Goal: Task Accomplishment & Management: Manage account settings

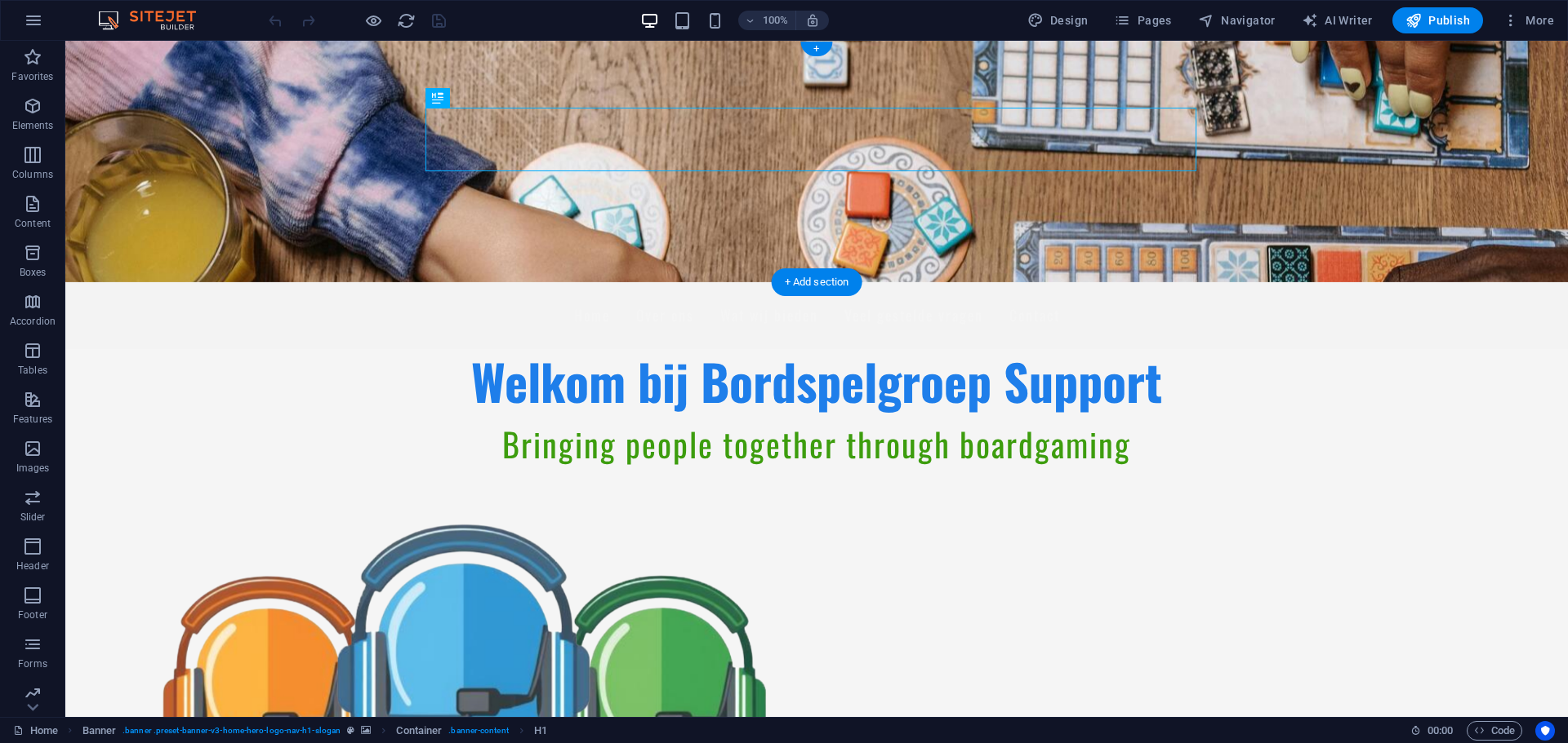
scroll to position [218, 0]
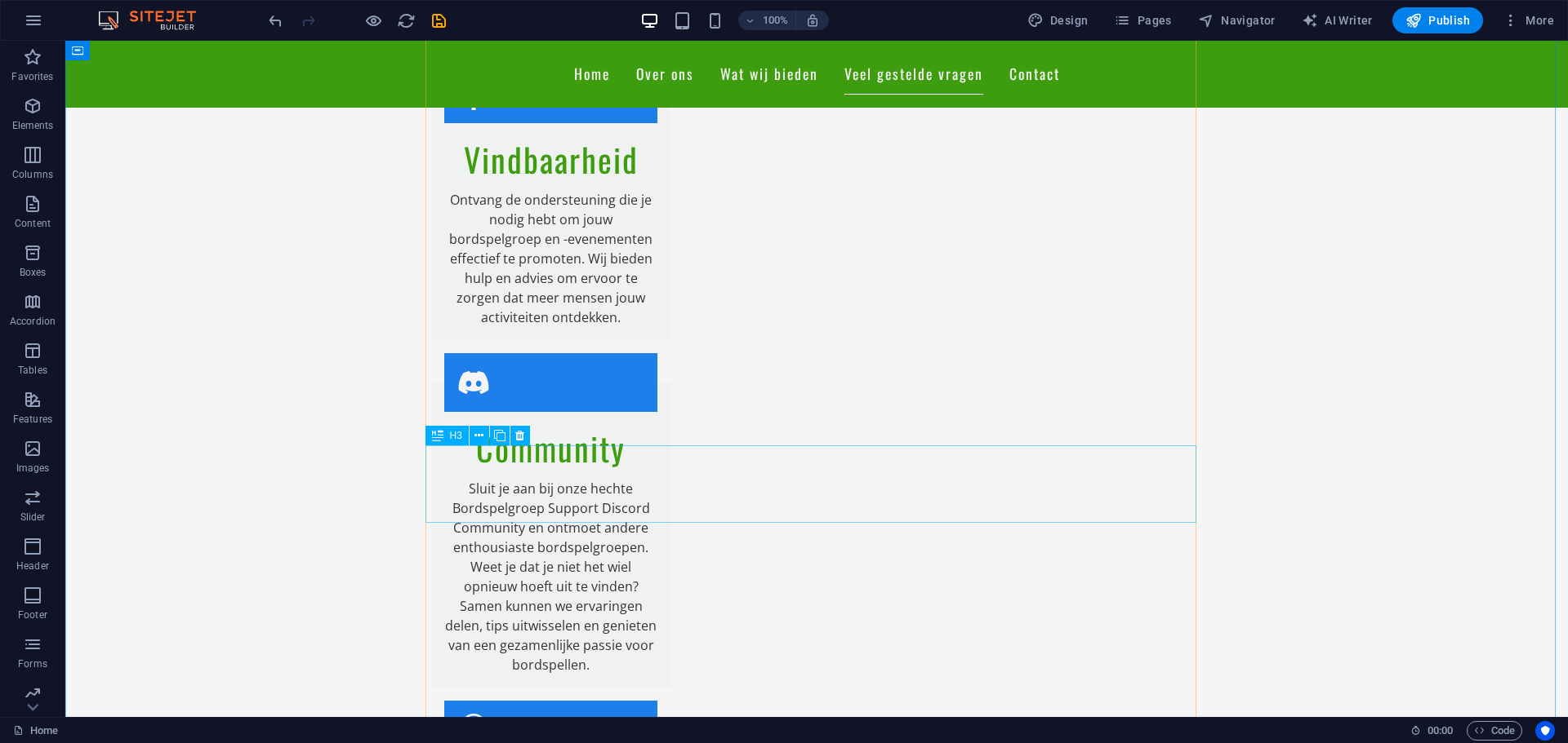
scroll to position [2393, 0]
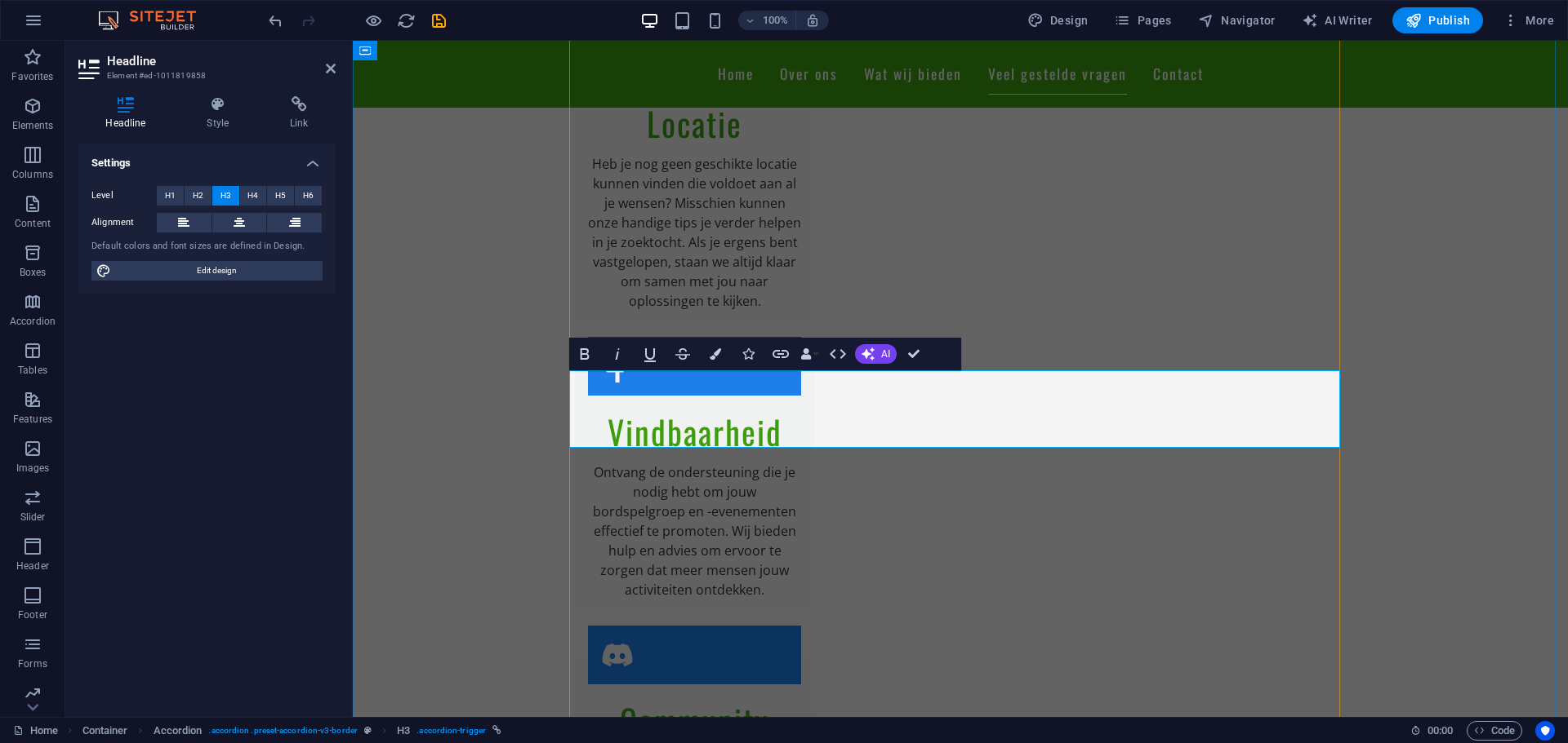
drag, startPoint x: 683, startPoint y: 414, endPoint x: 693, endPoint y: 415, distance: 10.0
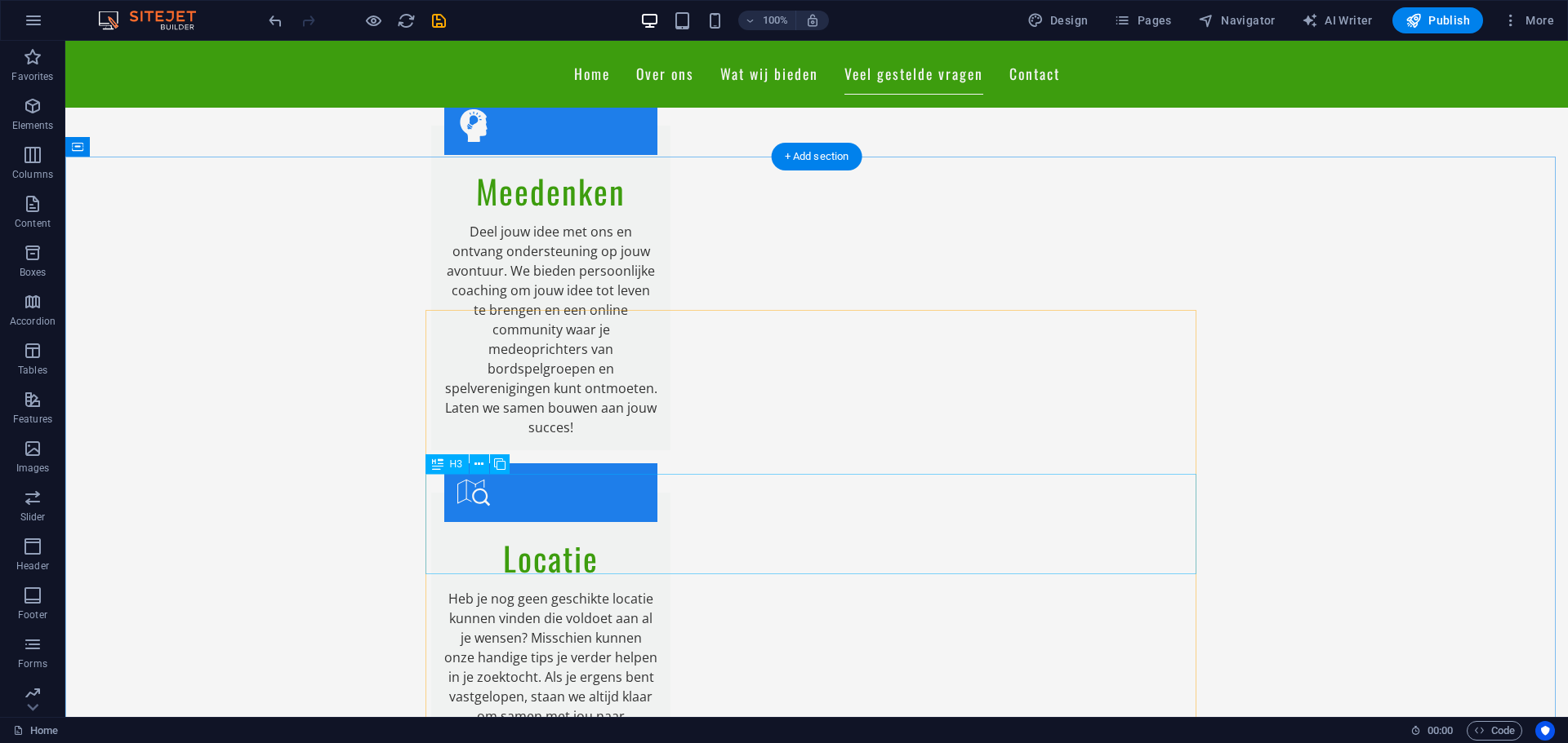
scroll to position [1904, 0]
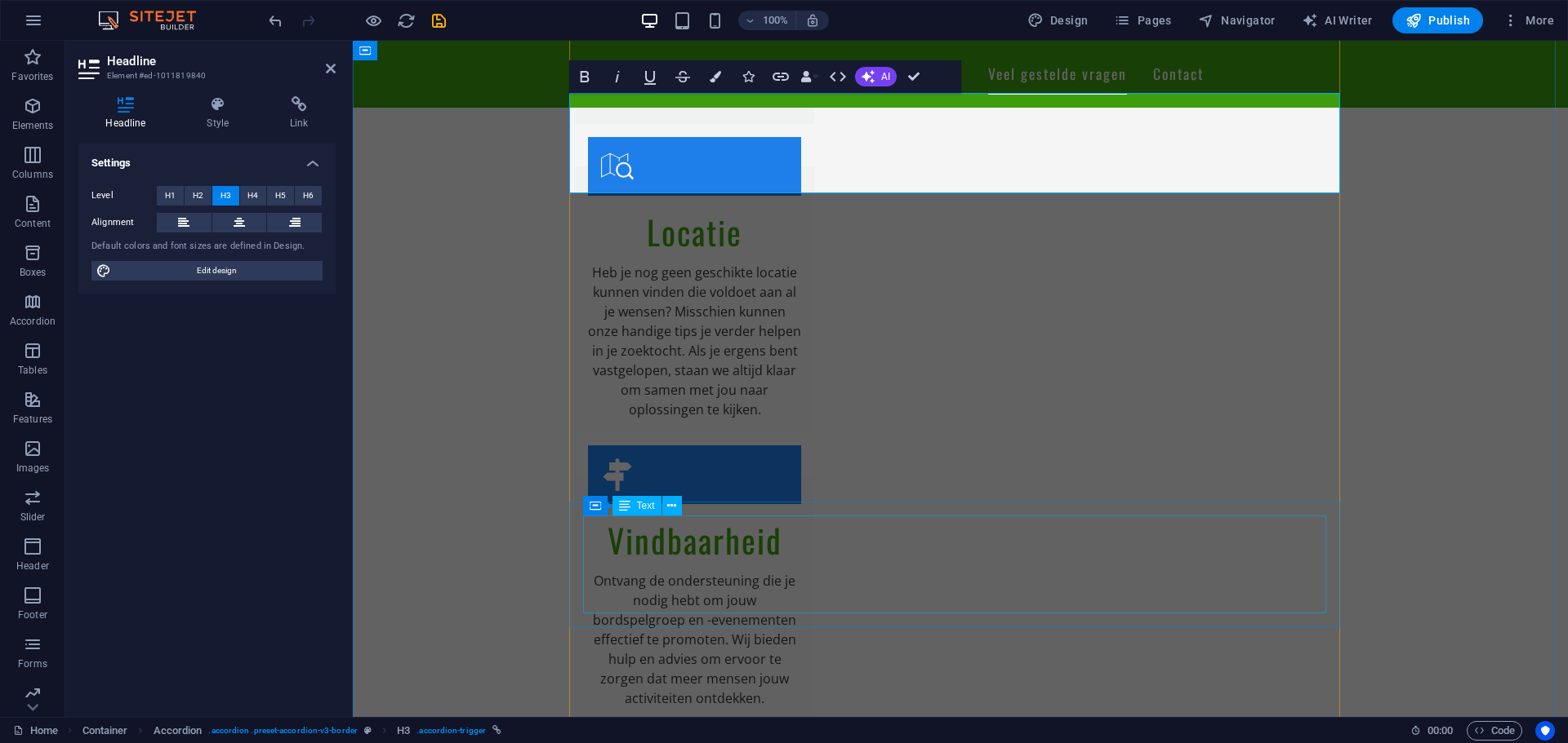
scroll to position [2339, 0]
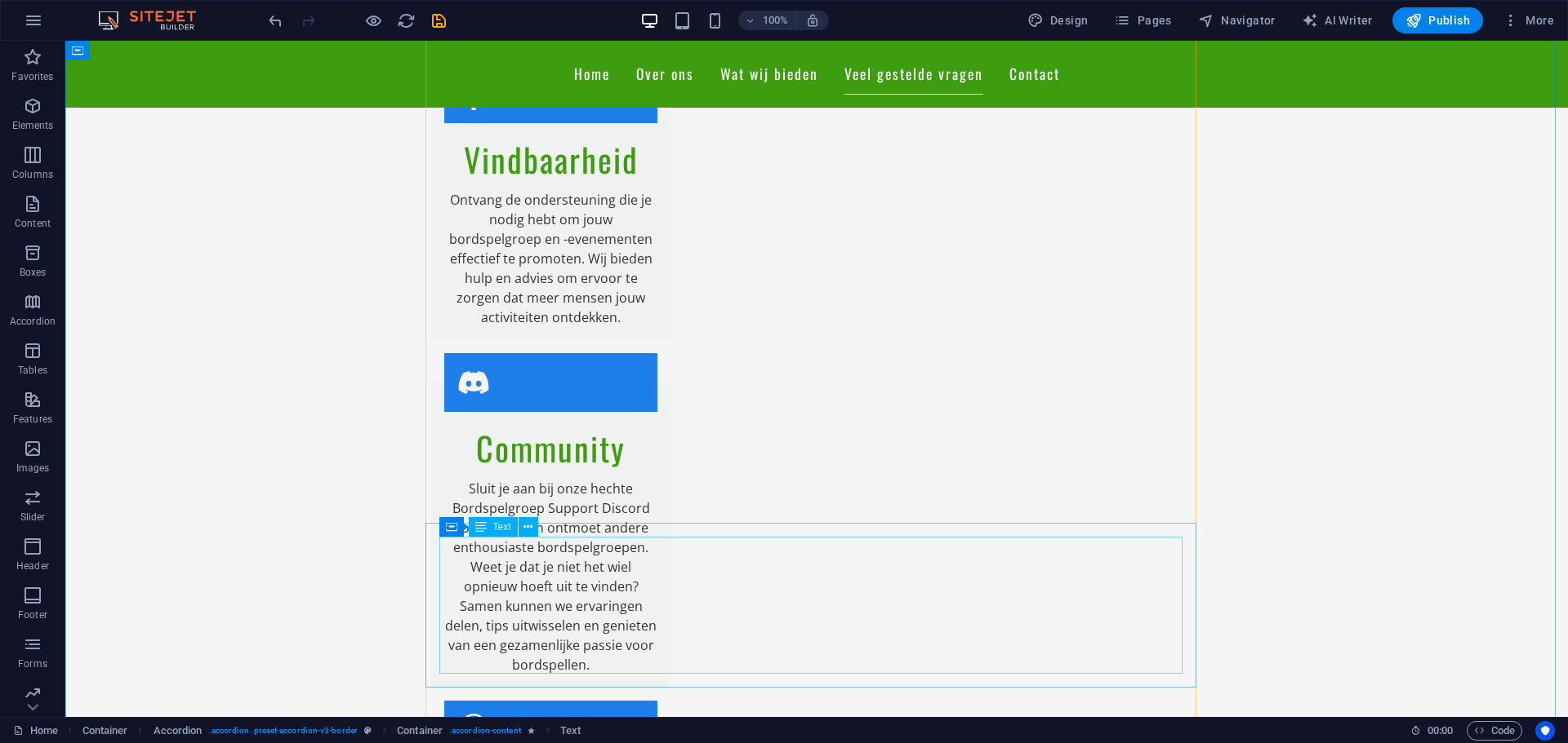
scroll to position [2720, 0]
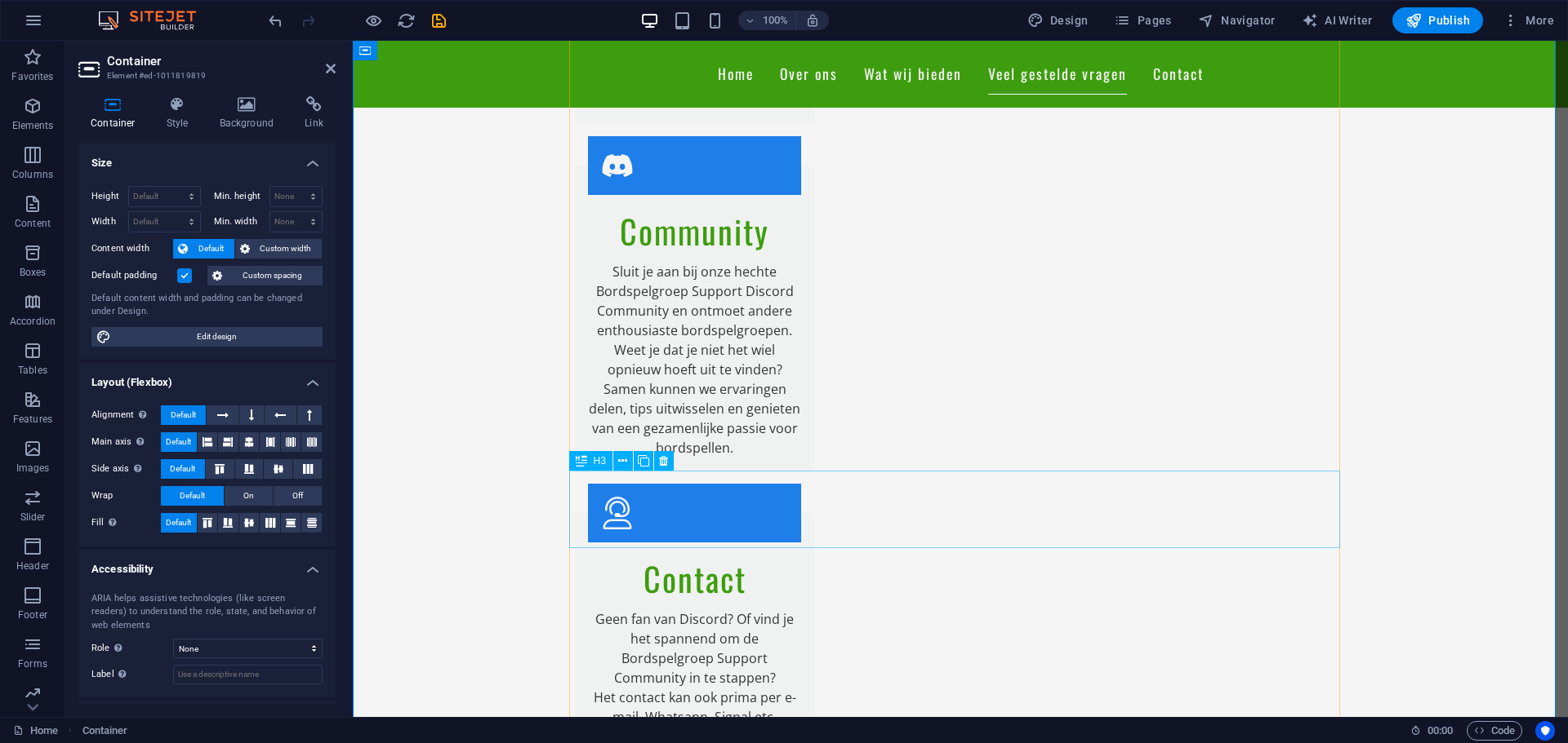
scroll to position [2938, 0]
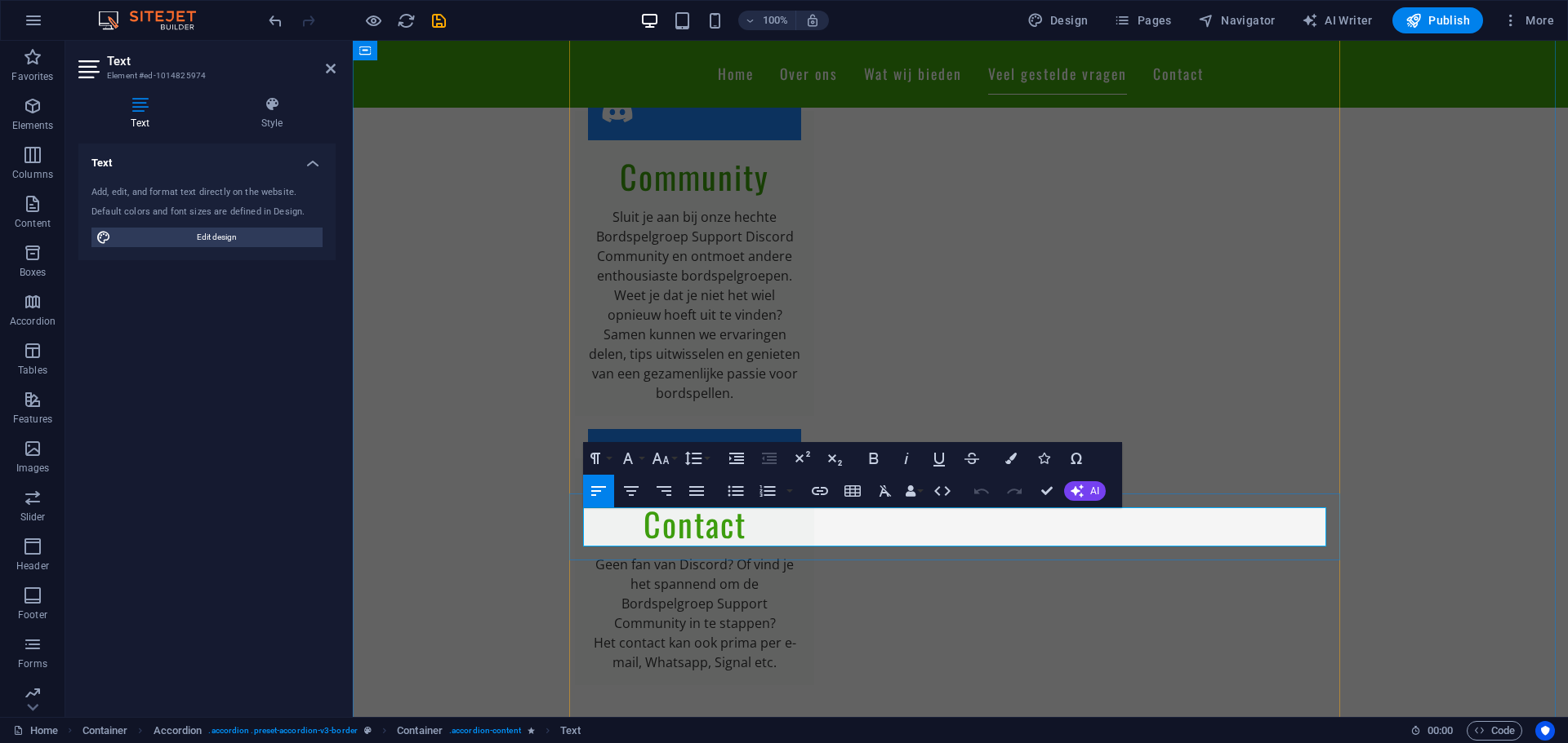
drag, startPoint x: 994, startPoint y: 537, endPoint x: 732, endPoint y: 543, distance: 262.1
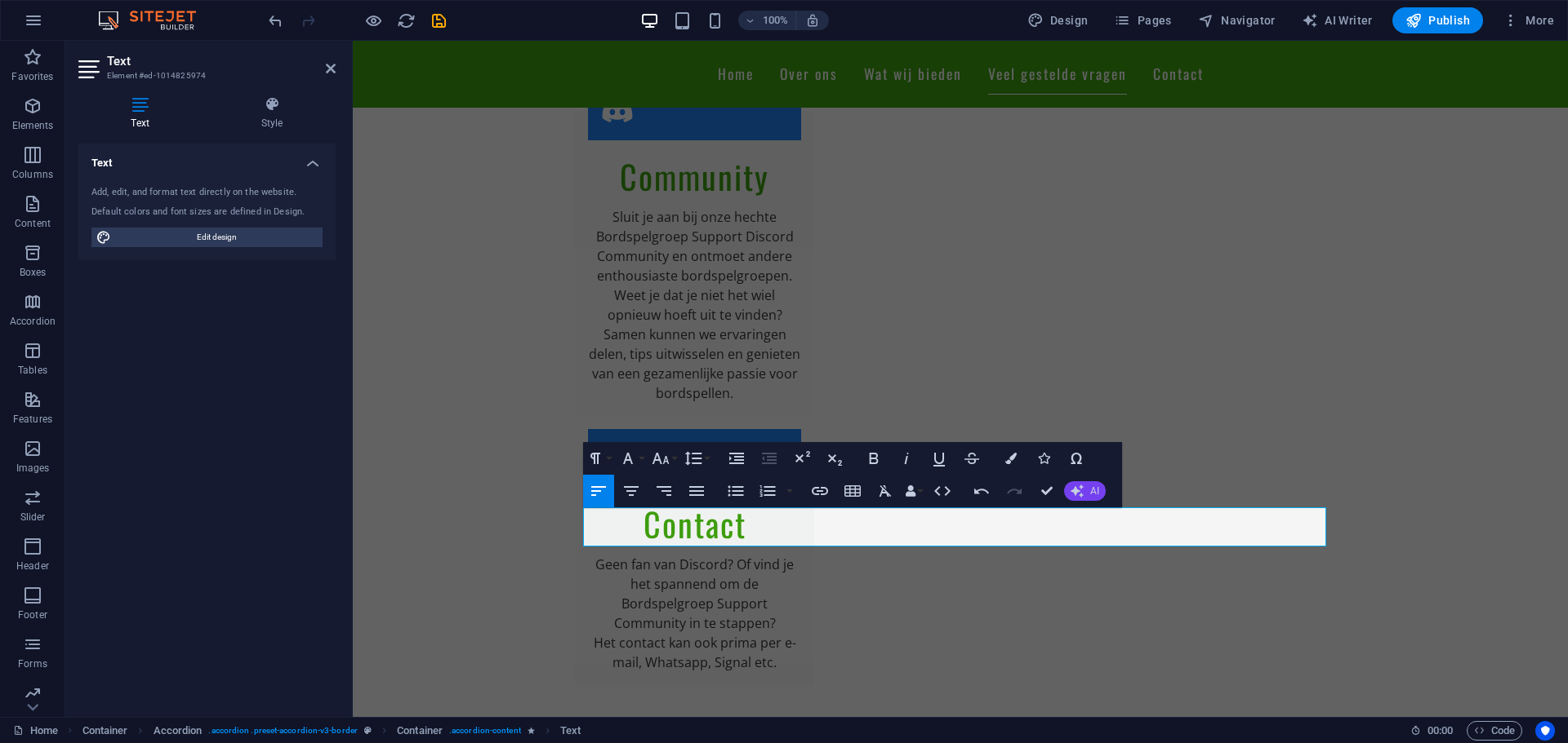
click at [1074, 497] on button "AI" at bounding box center [1084, 491] width 42 height 20
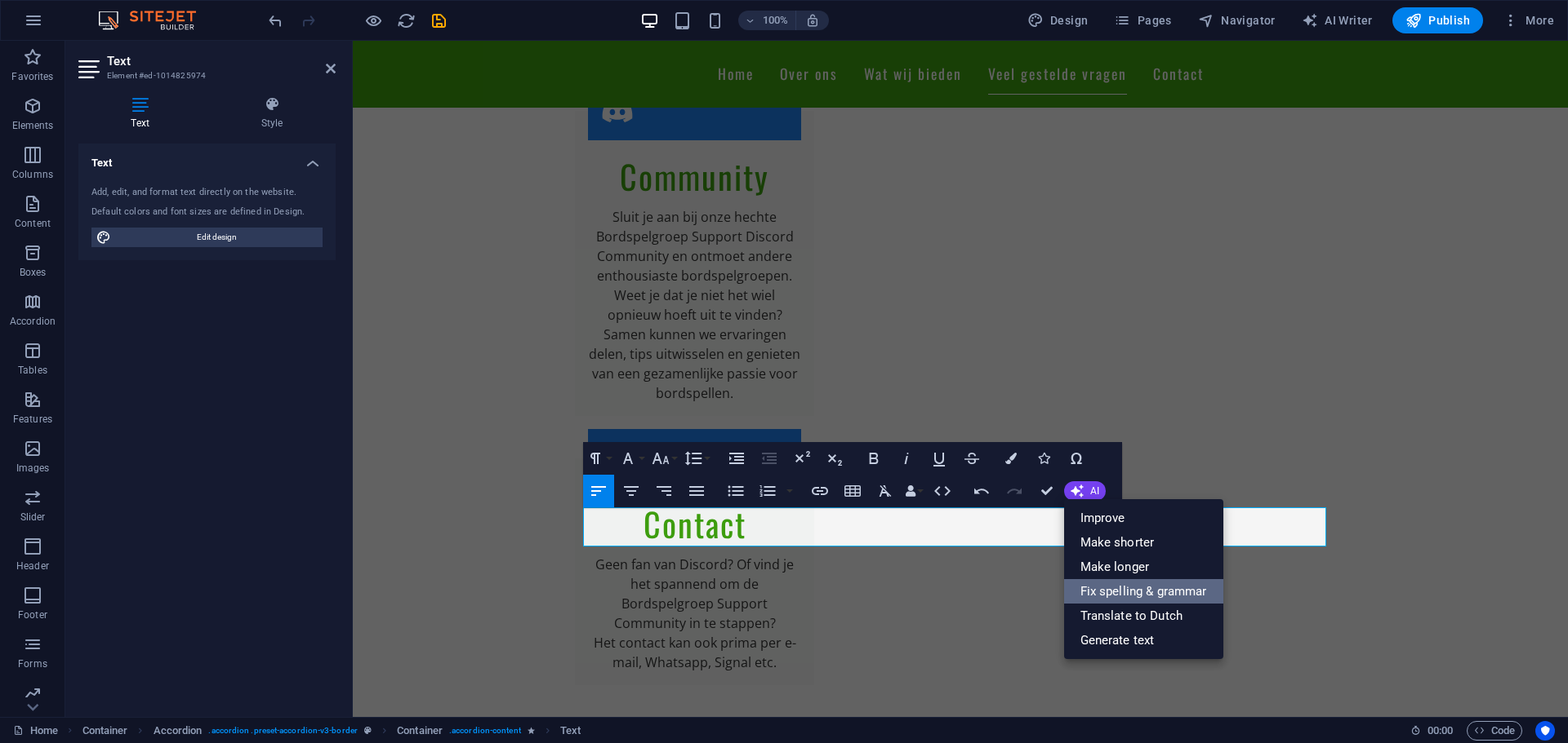
click at [1146, 594] on link "Fix spelling & grammar" at bounding box center [1143, 592] width 160 height 25
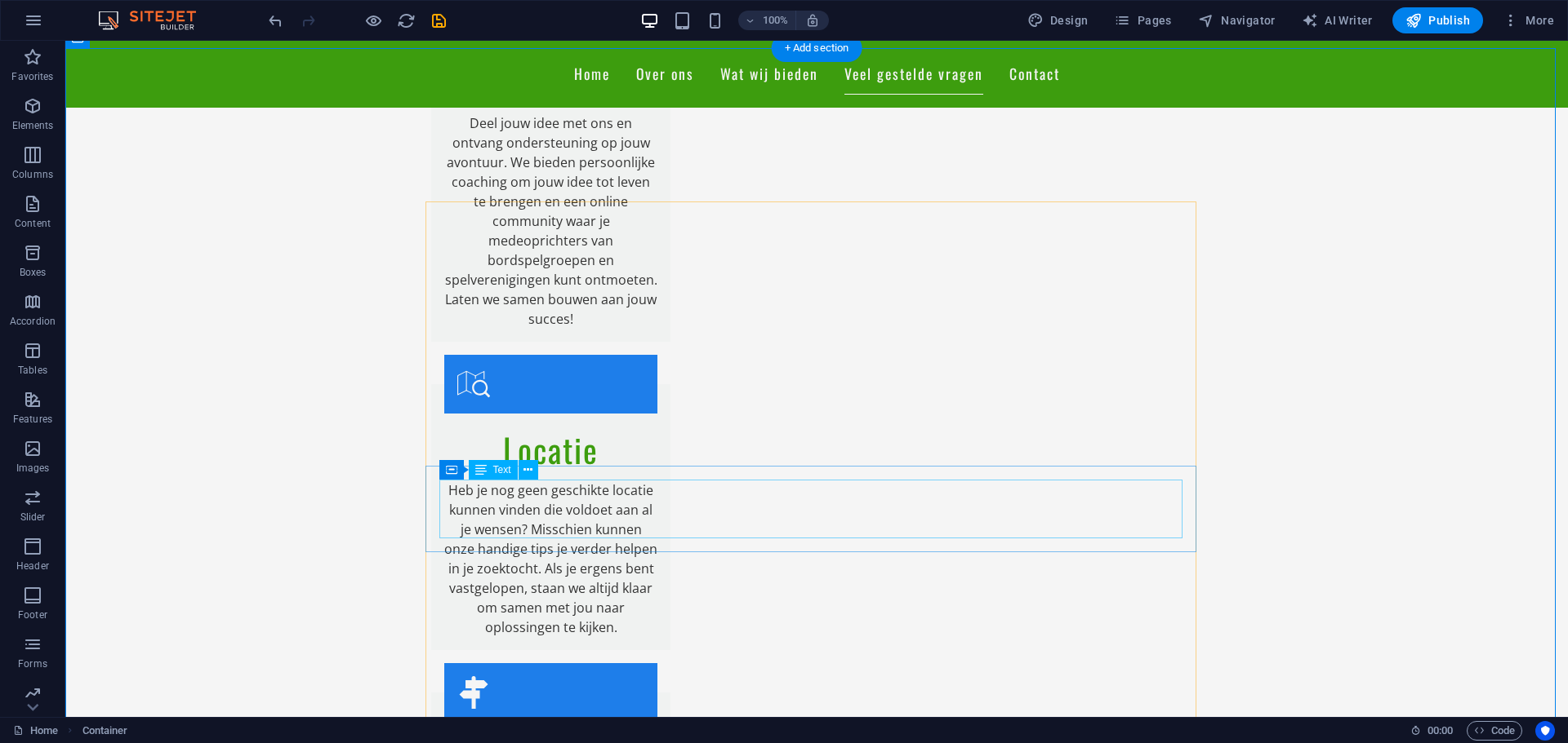
scroll to position [2230, 0]
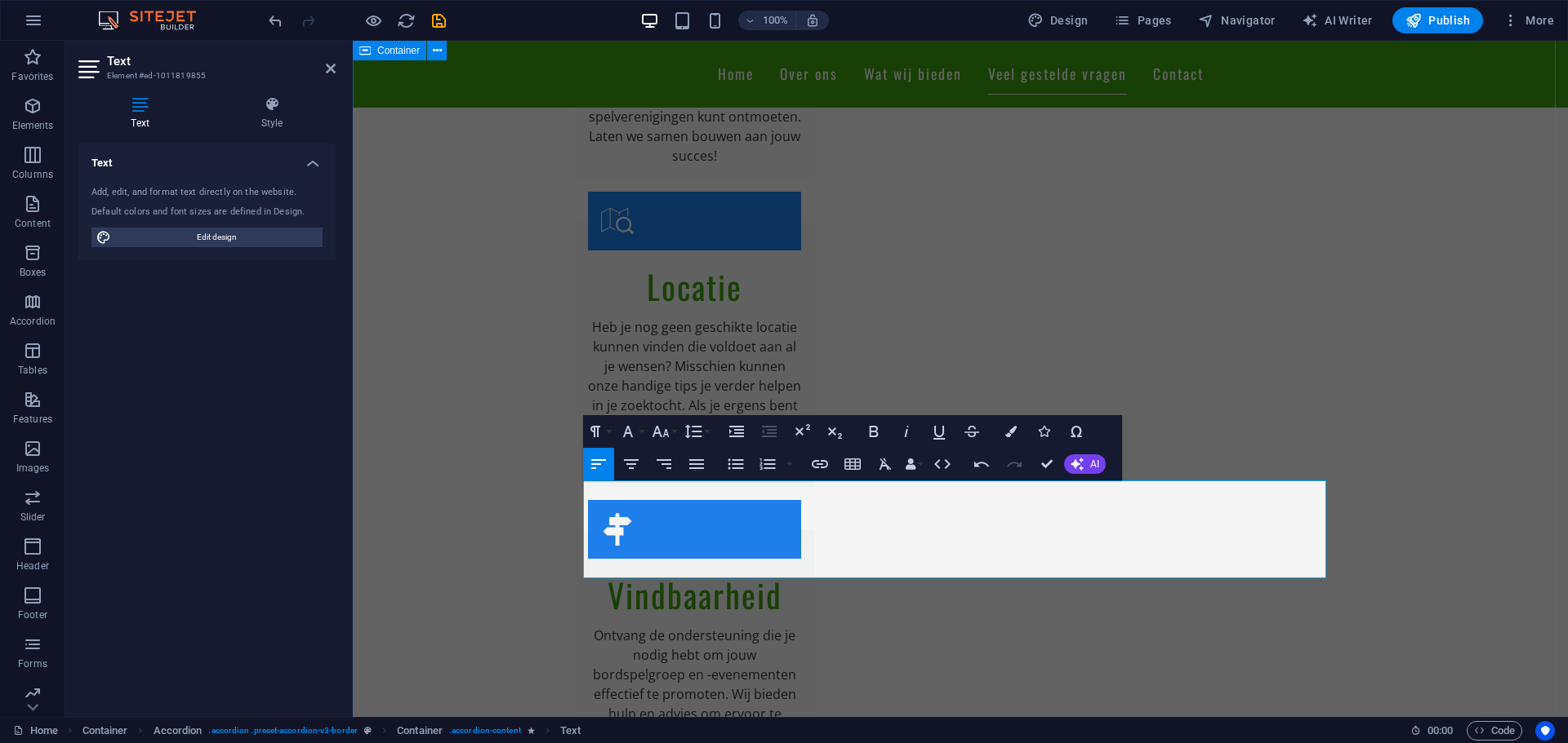
drag, startPoint x: 768, startPoint y: 574, endPoint x: 533, endPoint y: 462, distance: 260.3
click at [1092, 460] on span "AI" at bounding box center [1095, 464] width 9 height 9
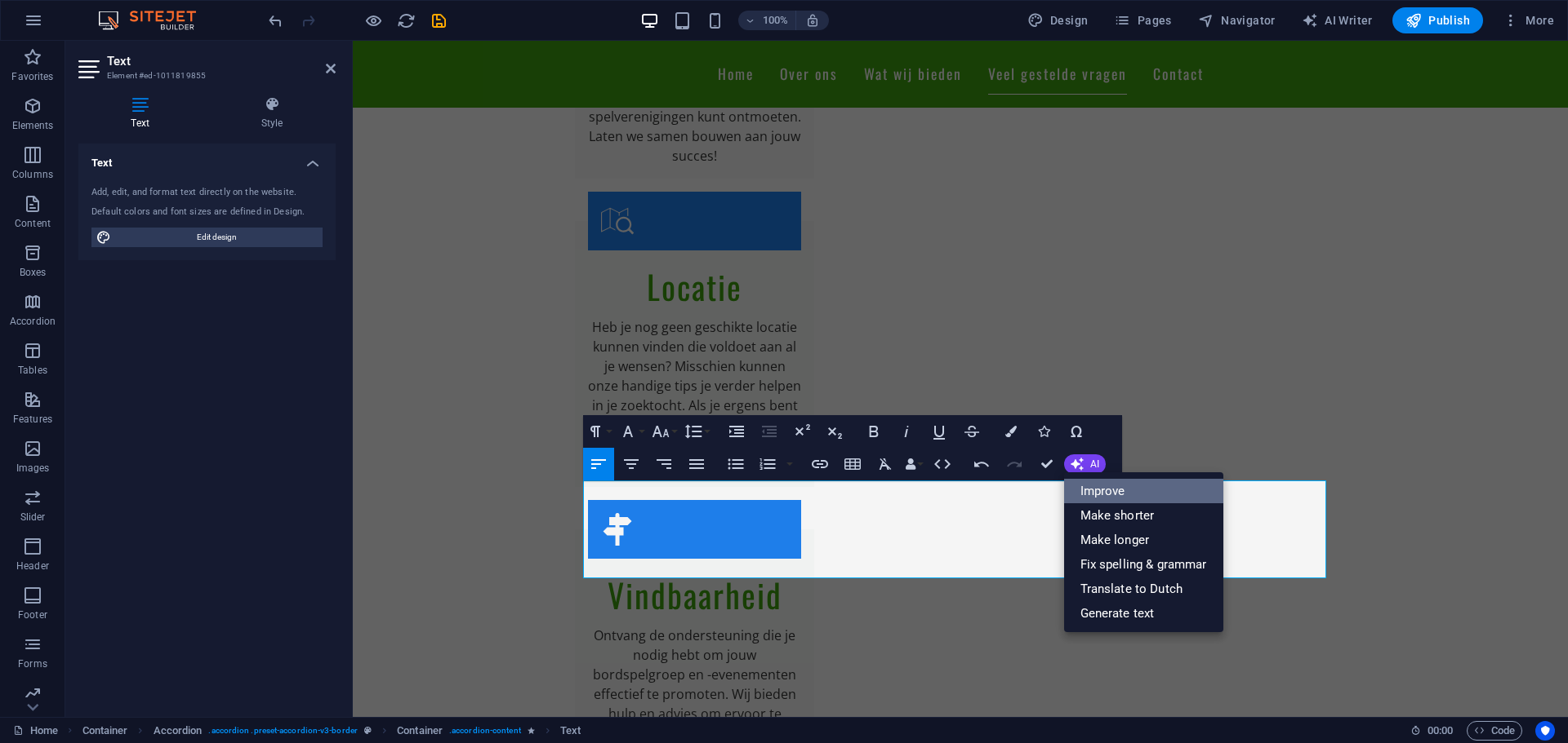
click at [1140, 491] on link "Improve" at bounding box center [1143, 491] width 160 height 25
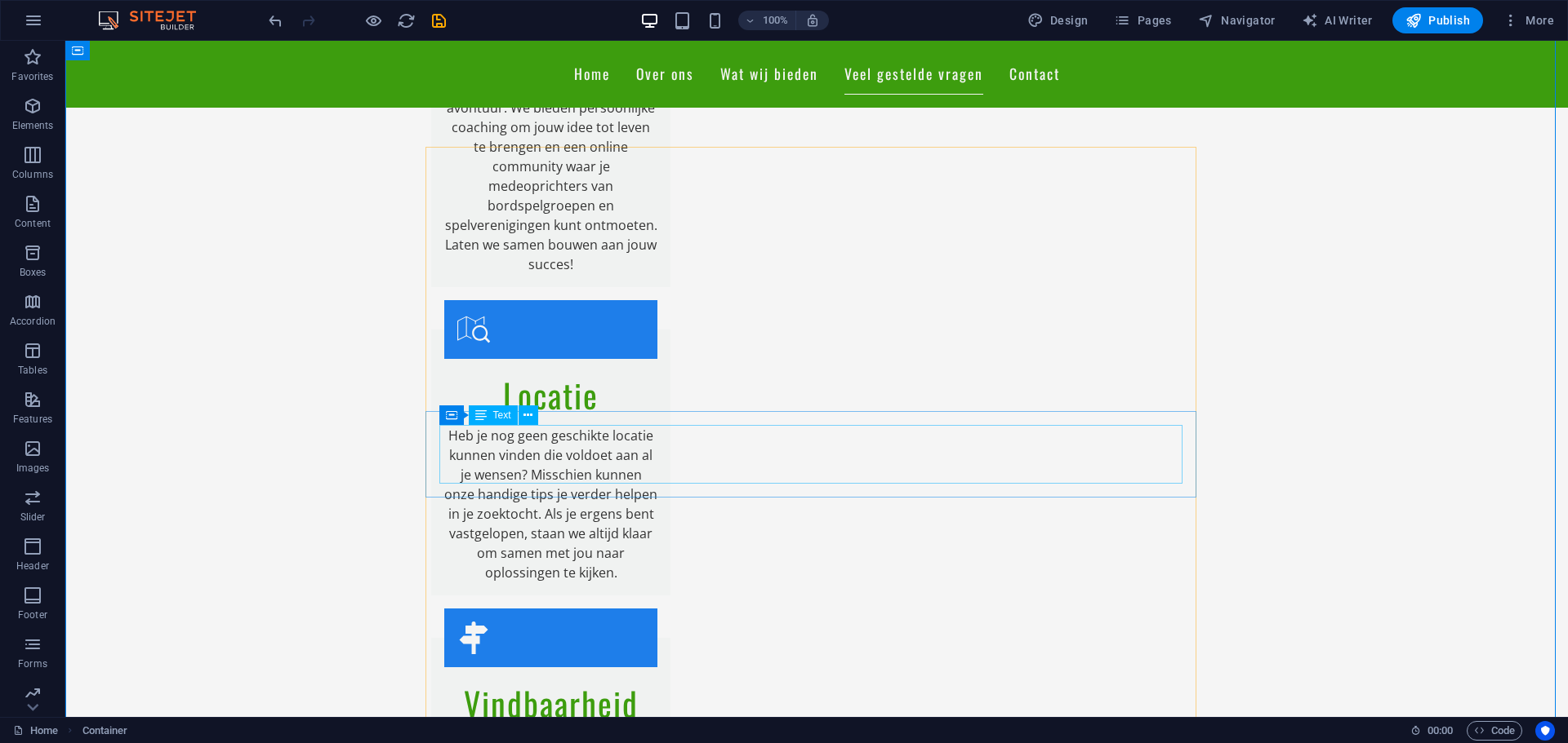
scroll to position [2067, 0]
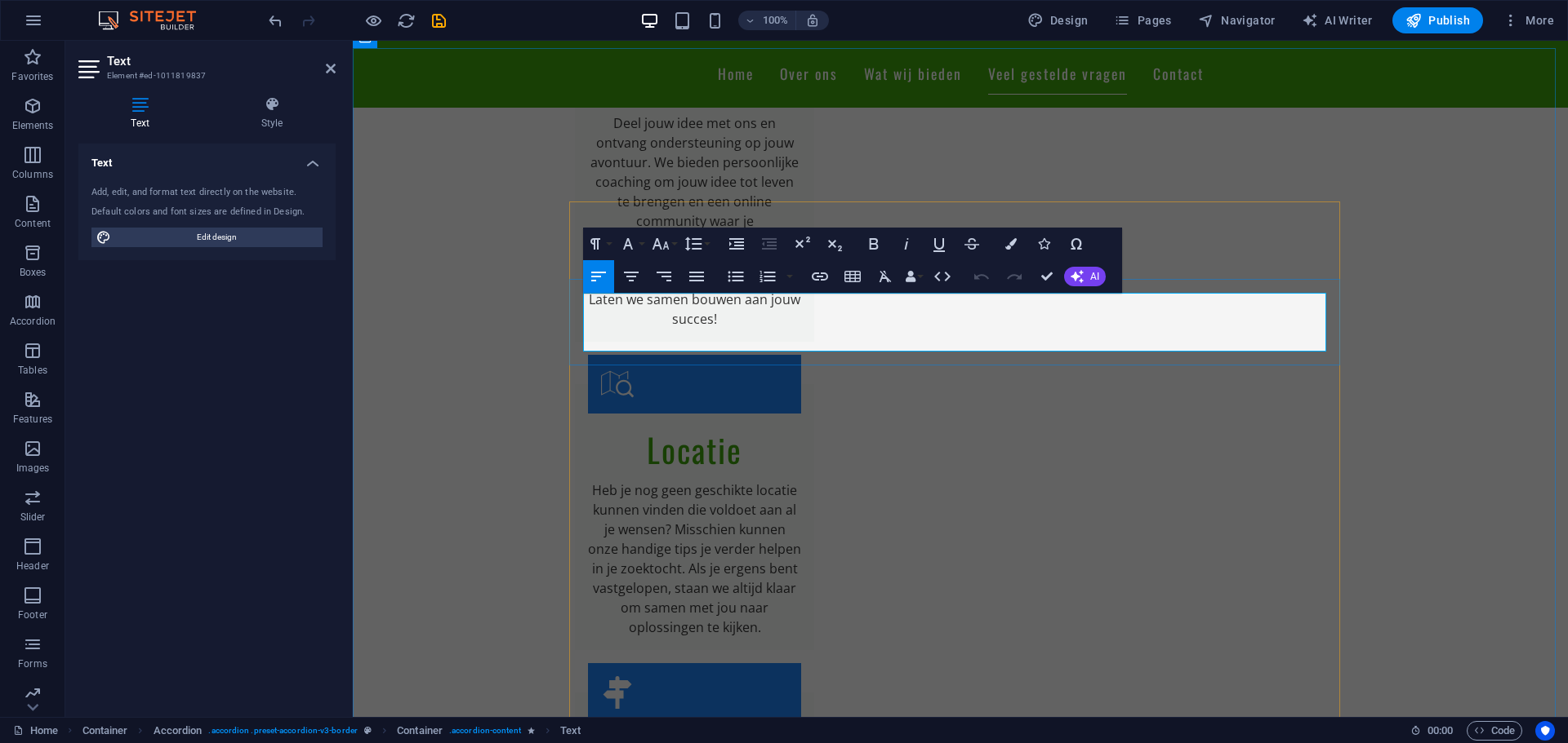
drag, startPoint x: 1243, startPoint y: 344, endPoint x: 922, endPoint y: 334, distance: 321.2
drag, startPoint x: 1261, startPoint y: 341, endPoint x: 1007, endPoint y: 312, distance: 255.7
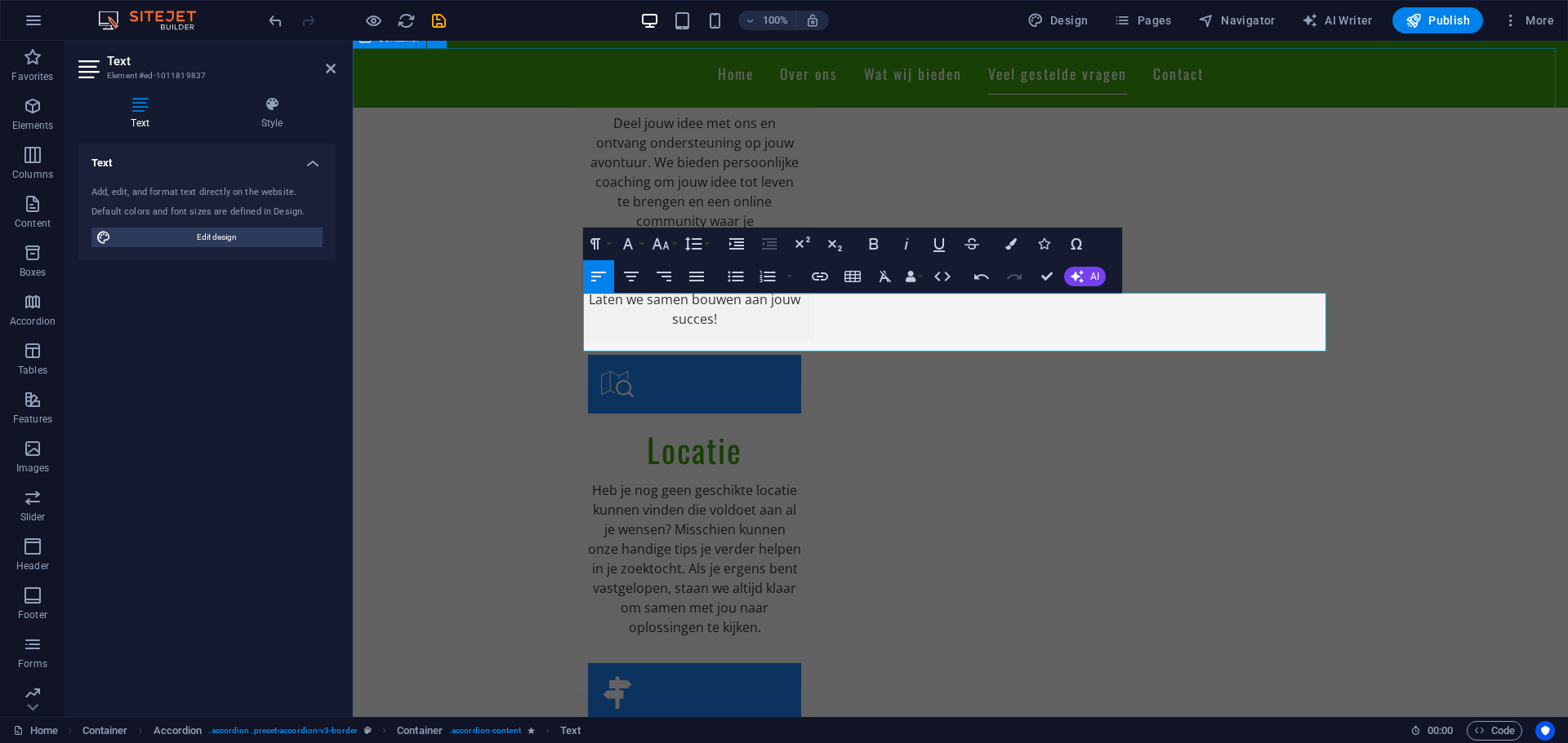
click at [1091, 276] on span "AI" at bounding box center [1095, 277] width 9 height 9
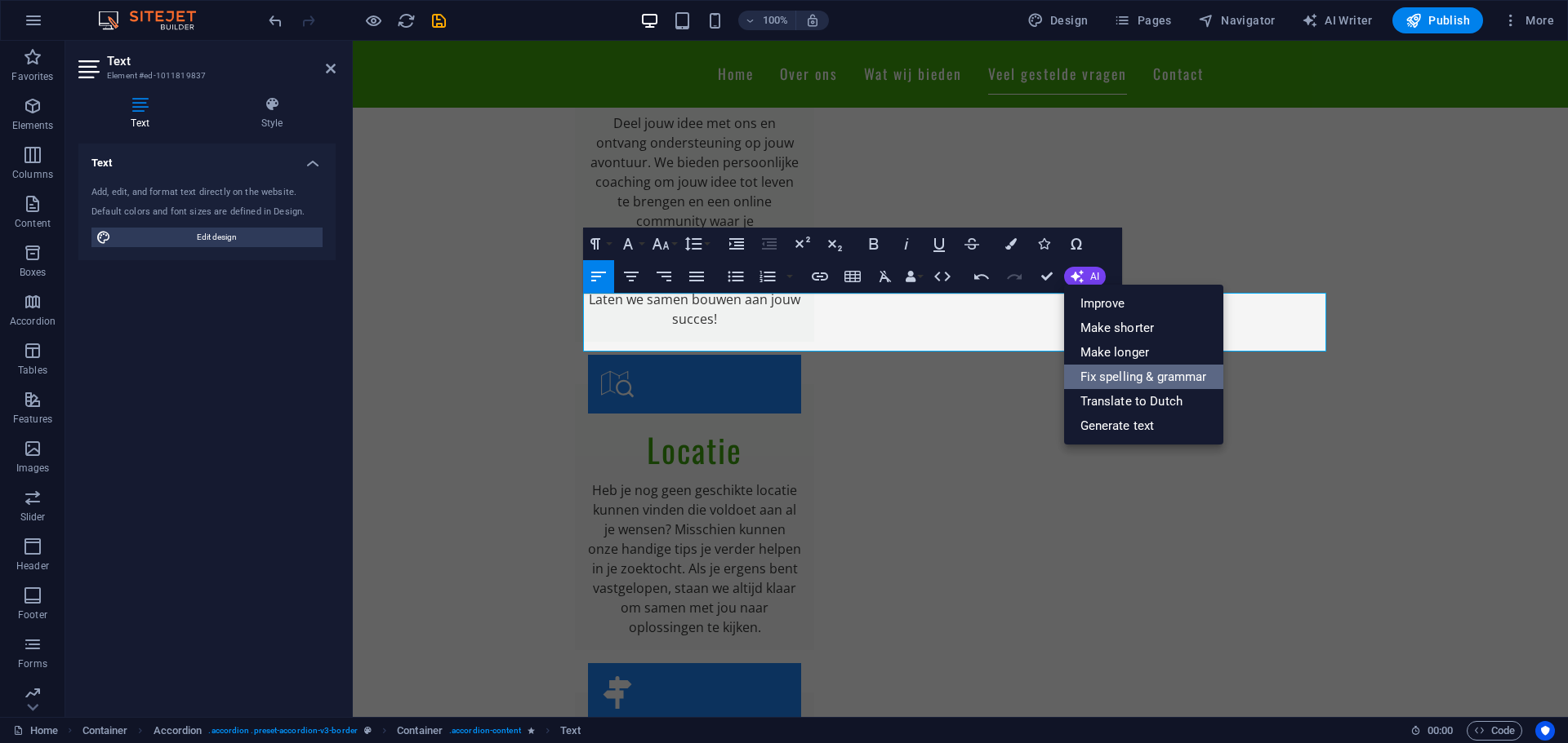
click at [1169, 377] on link "Fix spelling & grammar" at bounding box center [1143, 377] width 160 height 25
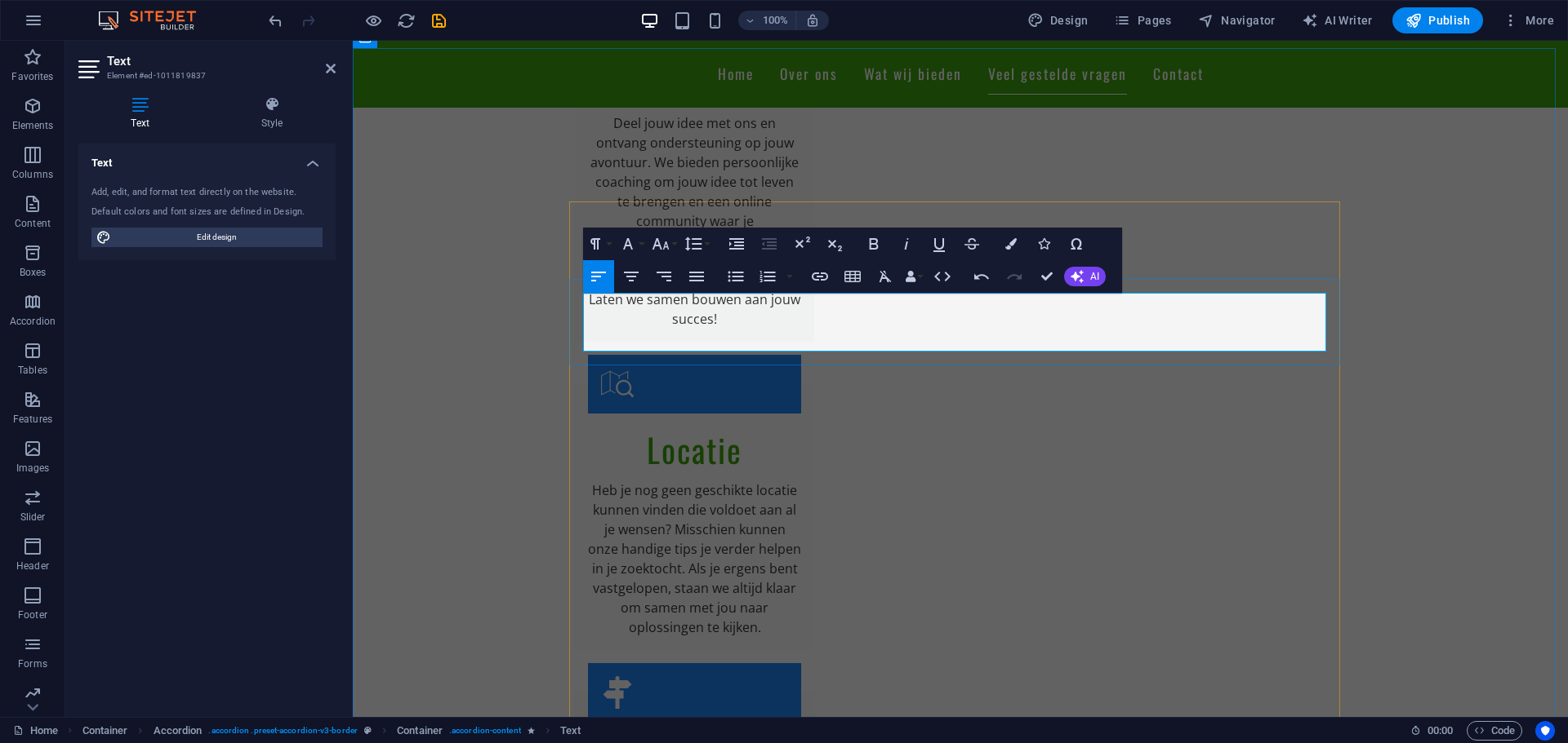
drag, startPoint x: 1134, startPoint y: 304, endPoint x: 1051, endPoint y: 308, distance: 83.1
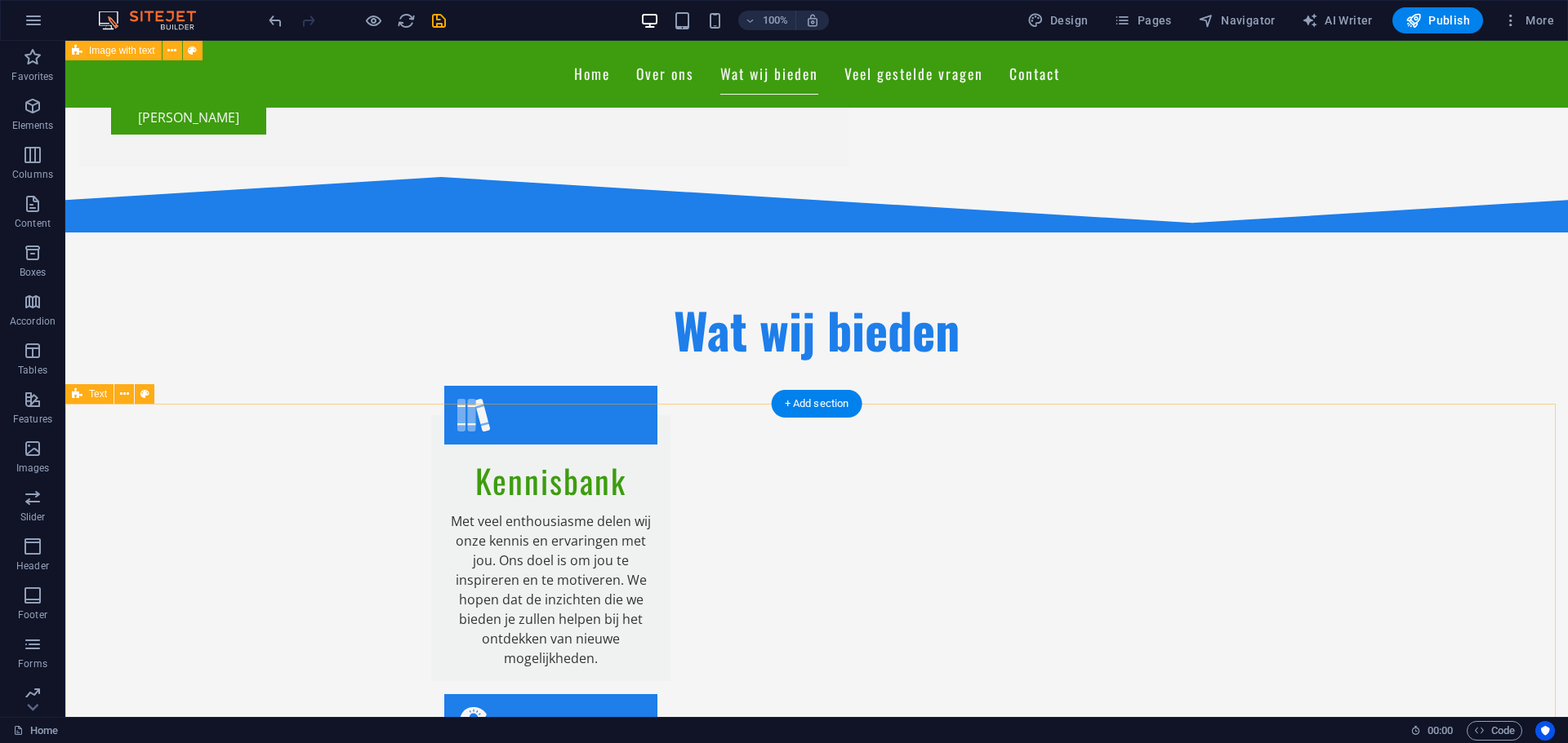
scroll to position [1197, 0]
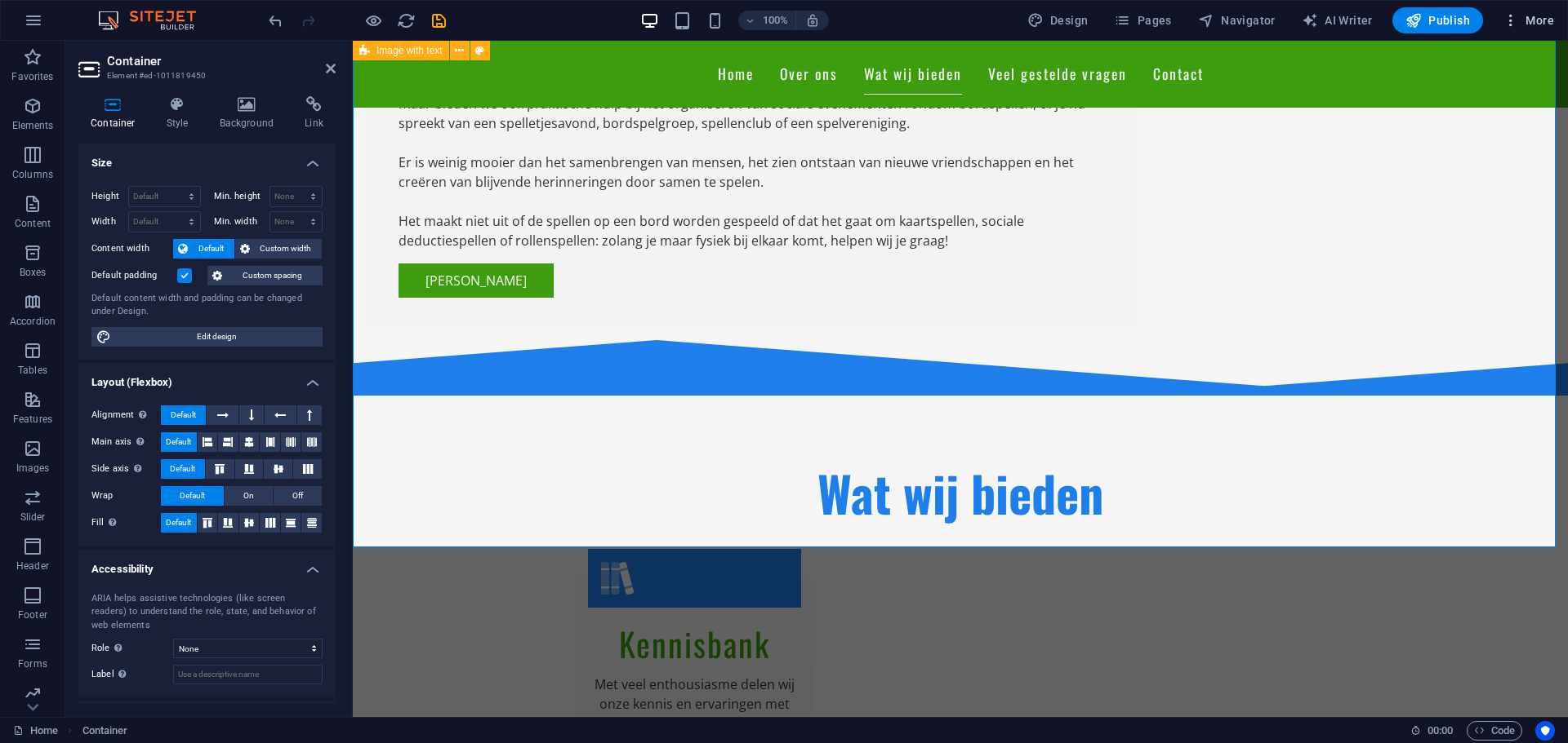
click at [1521, 17] on span "More" at bounding box center [1527, 20] width 51 height 16
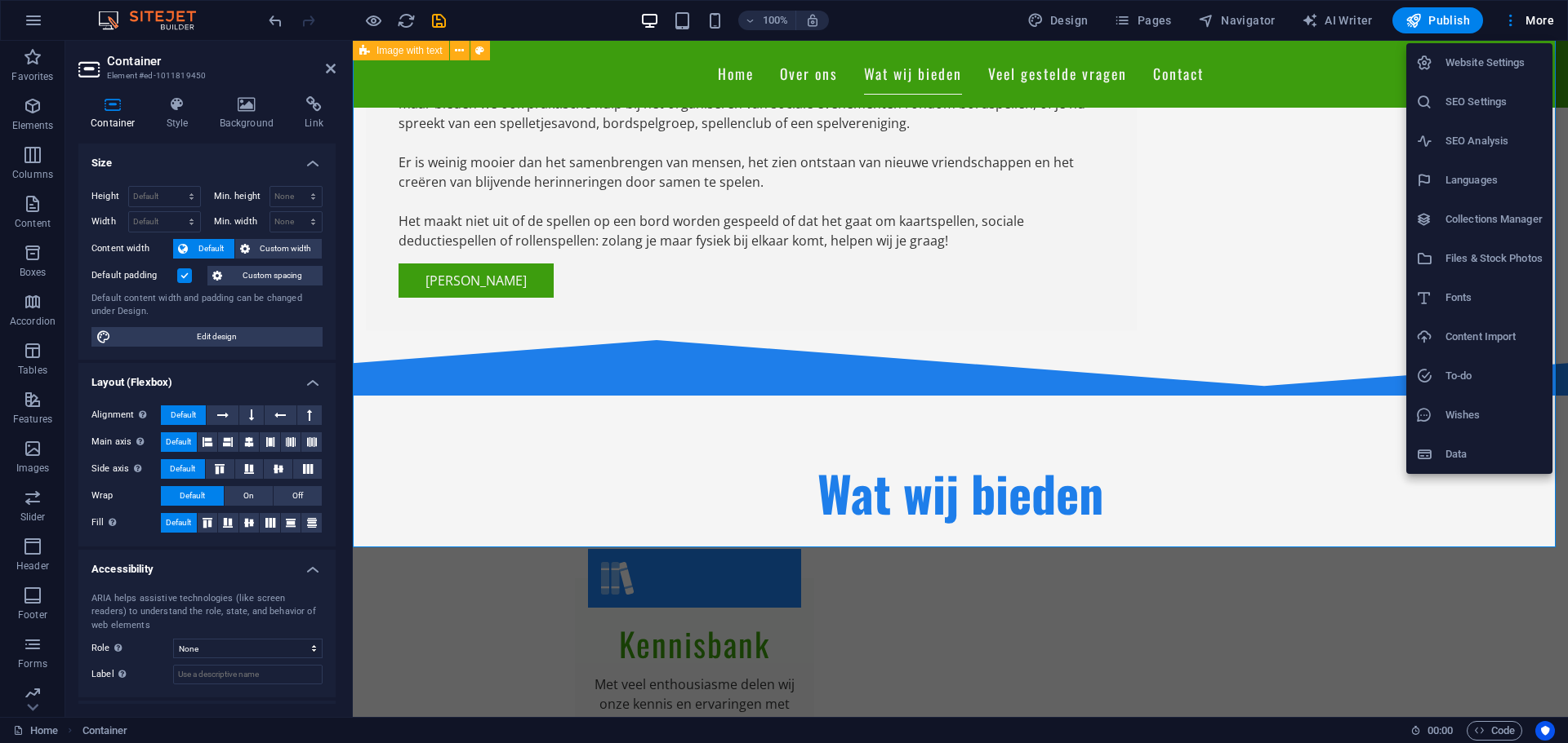
click at [1495, 102] on h6 "SEO Settings" at bounding box center [1493, 102] width 97 height 20
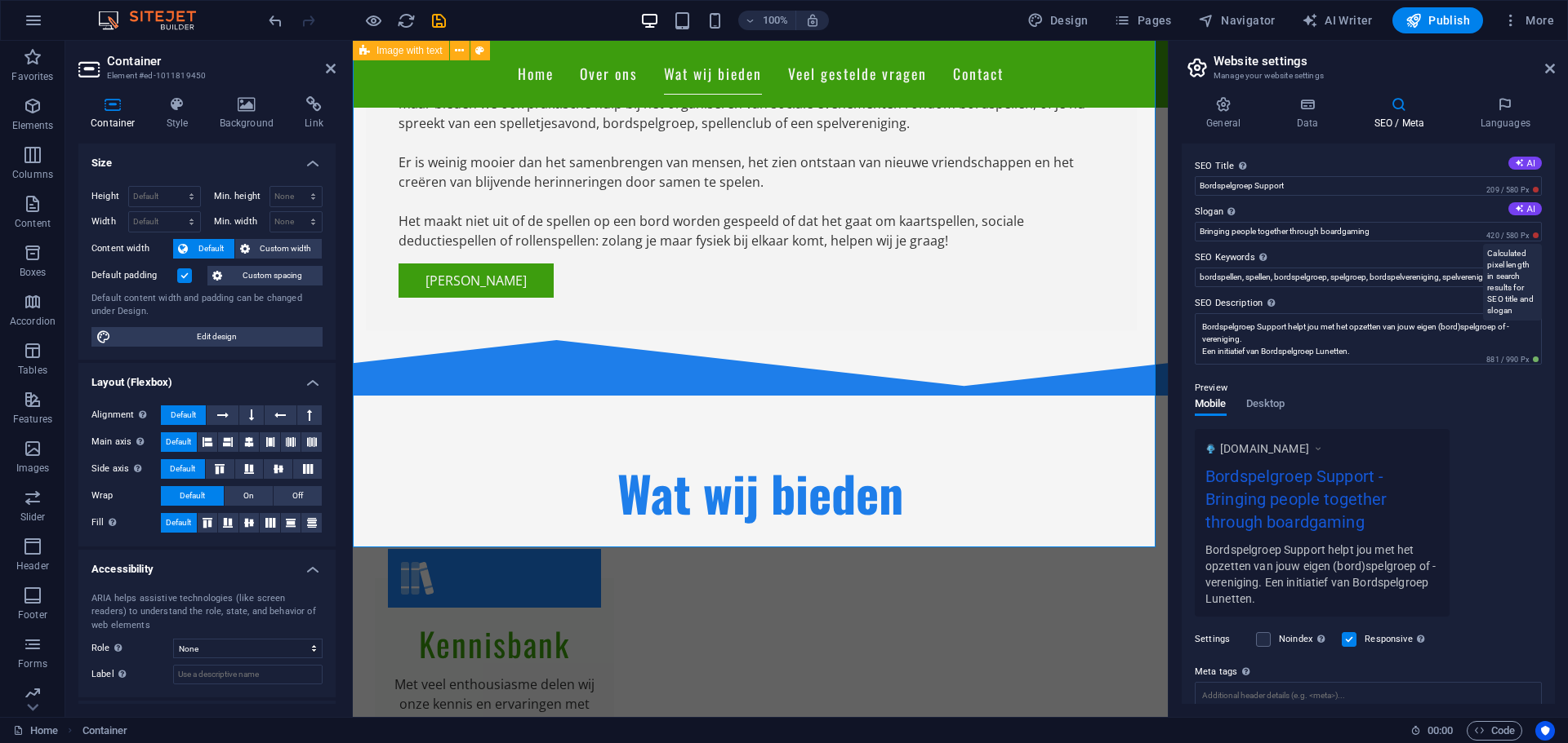
click at [1495, 236] on span "420 / 580 Px" at bounding box center [1512, 236] width 59 height 11
click at [1528, 251] on button "AI" at bounding box center [1524, 255] width 33 height 13
type input "bordspelgroep, spellenclub, spelvereniging, bordspellen, sociale evenementen, c…"
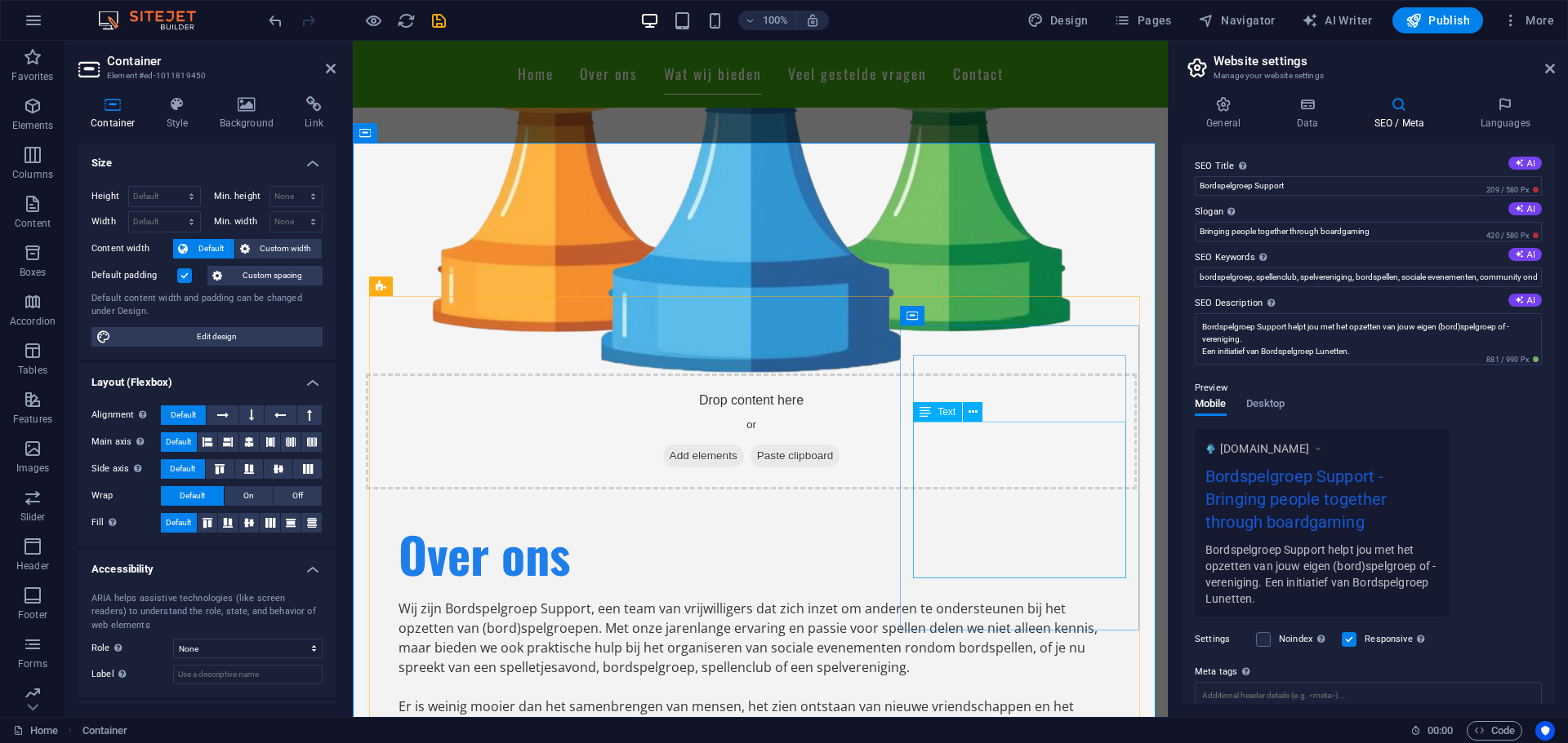
scroll to position [707, 0]
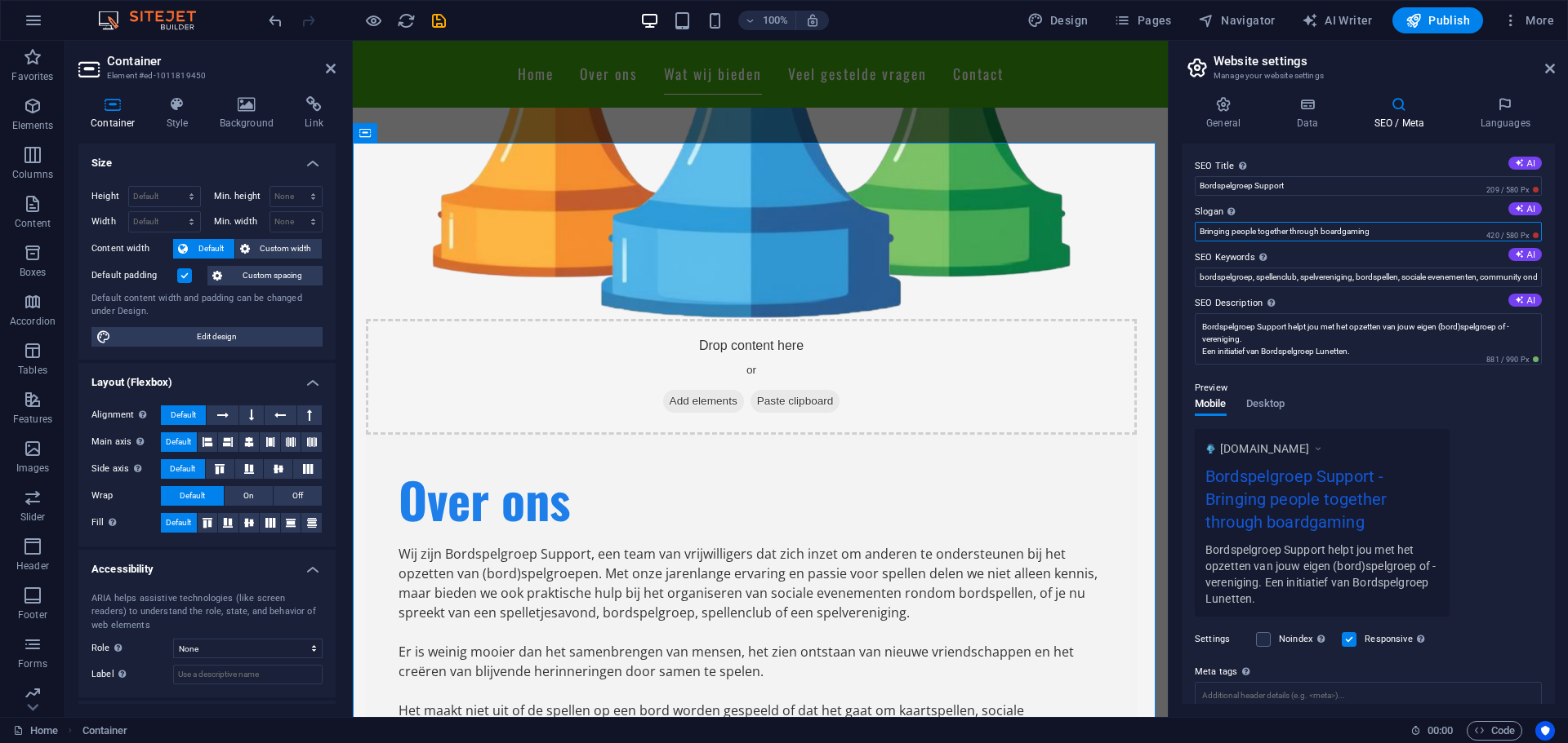
drag, startPoint x: 1428, startPoint y: 231, endPoint x: 1178, endPoint y: 236, distance: 250.0
click at [1178, 236] on div "General Data SEO / Meta Languages Website name Bordspelgroep Support Logo Drag …" at bounding box center [1368, 400] width 400 height 634
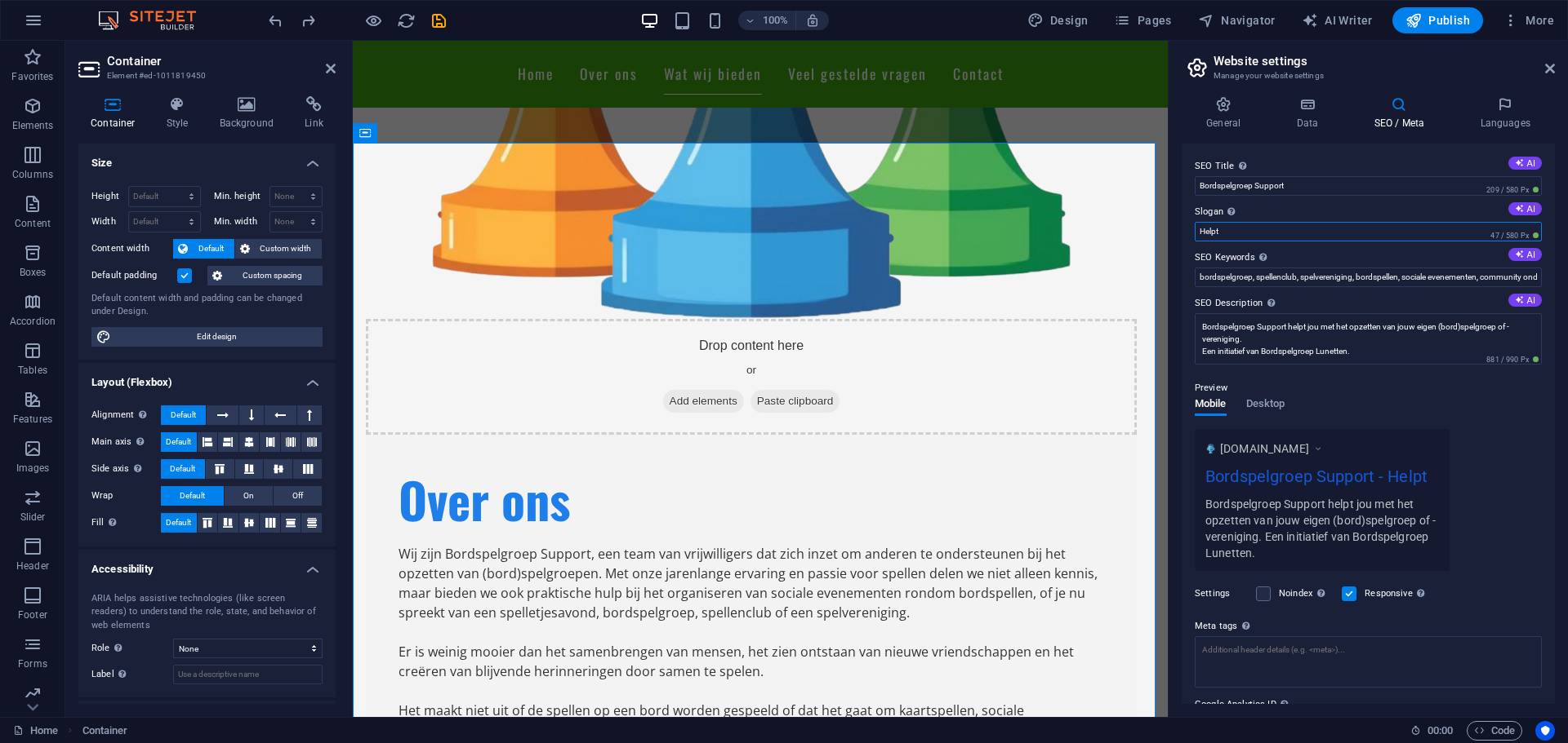
type input "Bringing people together through boardgaming"
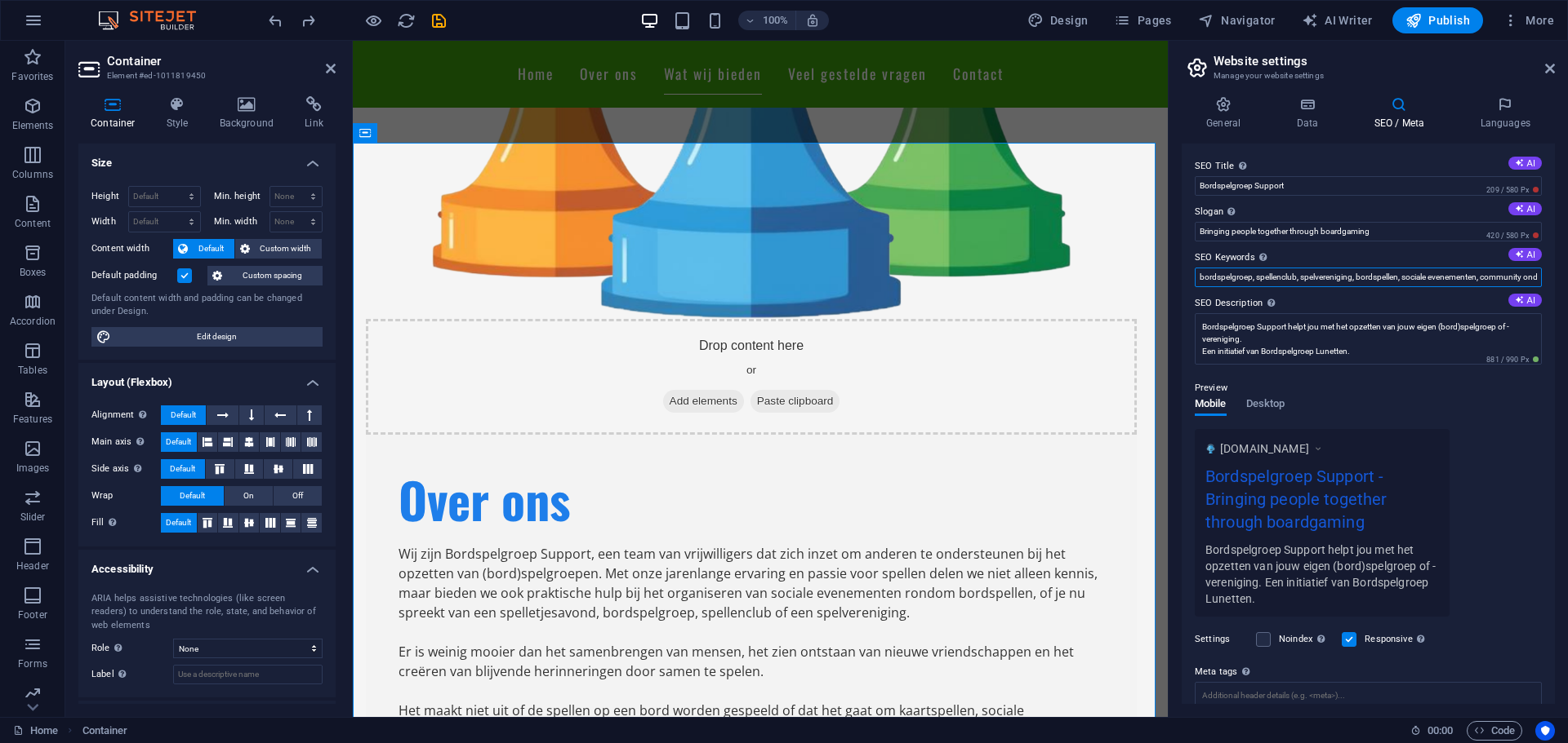
scroll to position [0, 45]
drag, startPoint x: 1418, startPoint y: 275, endPoint x: 1567, endPoint y: 277, distance: 149.0
click at [1567, 277] on div "General Data SEO / Meta Languages Website name Bordspelgroep Support Logo Drag …" at bounding box center [1368, 400] width 400 height 634
click at [1469, 279] on input "bordspelgroep, spellenclub, spelvereniging, bordspellen, sociale evenementen, c…" at bounding box center [1368, 278] width 347 height 20
click at [1402, 285] on input "bordspelgroep, spellenclub, spelvereniging, bordspellen, sociale evenementen, c…" at bounding box center [1368, 278] width 347 height 20
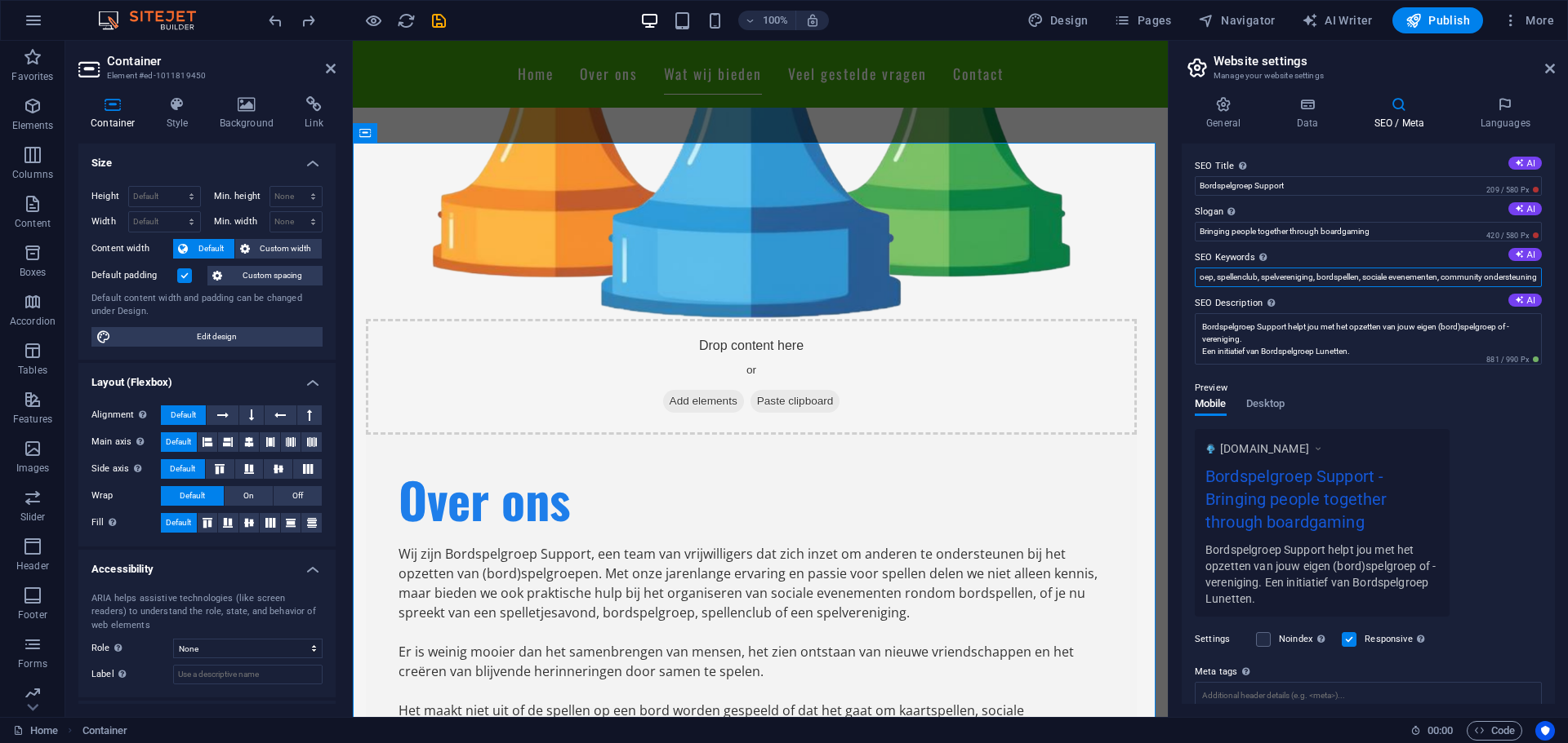
click at [1400, 284] on input "bordspelgroep, spellenclub, spelvereniging, bordspellen, sociale evenementen, c…" at bounding box center [1368, 278] width 347 height 20
click at [1399, 283] on input "bordspelgroep, spellenclub, spelvereniging, bordspellen, sociale evenementen, c…" at bounding box center [1368, 278] width 347 height 20
click at [1399, 281] on input "bordspelgroep, spellenclub, spelvereniging, bordspellen, sociale evenementen, c…" at bounding box center [1368, 278] width 347 height 20
paste input "bordspelavond organiseren, bordspelgroep opzetten, spellenvereniging oprichten,…"
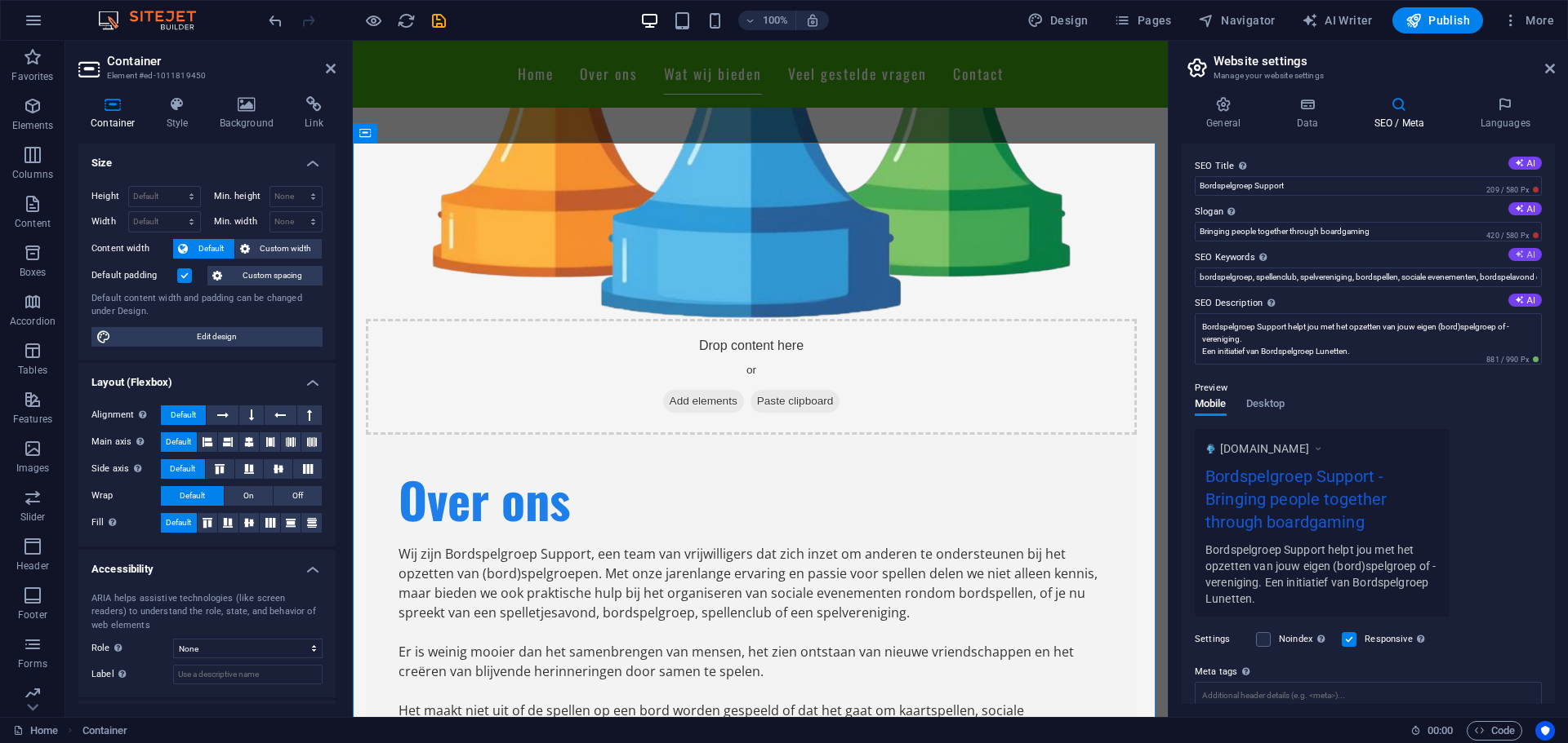
click at [1521, 257] on button "AI" at bounding box center [1524, 255] width 33 height 13
drag, startPoint x: 1422, startPoint y: 274, endPoint x: 1567, endPoint y: 269, distance: 145.1
click at [1567, 269] on div "General Data SEO / Meta Languages Website name Bordspelgroep Support Logo Drag …" at bounding box center [1368, 400] width 400 height 634
click at [1479, 277] on input "bordspelgroep, spellenclub, spelvereniging, bordspellen, sociale evenementen, c…" at bounding box center [1368, 278] width 347 height 20
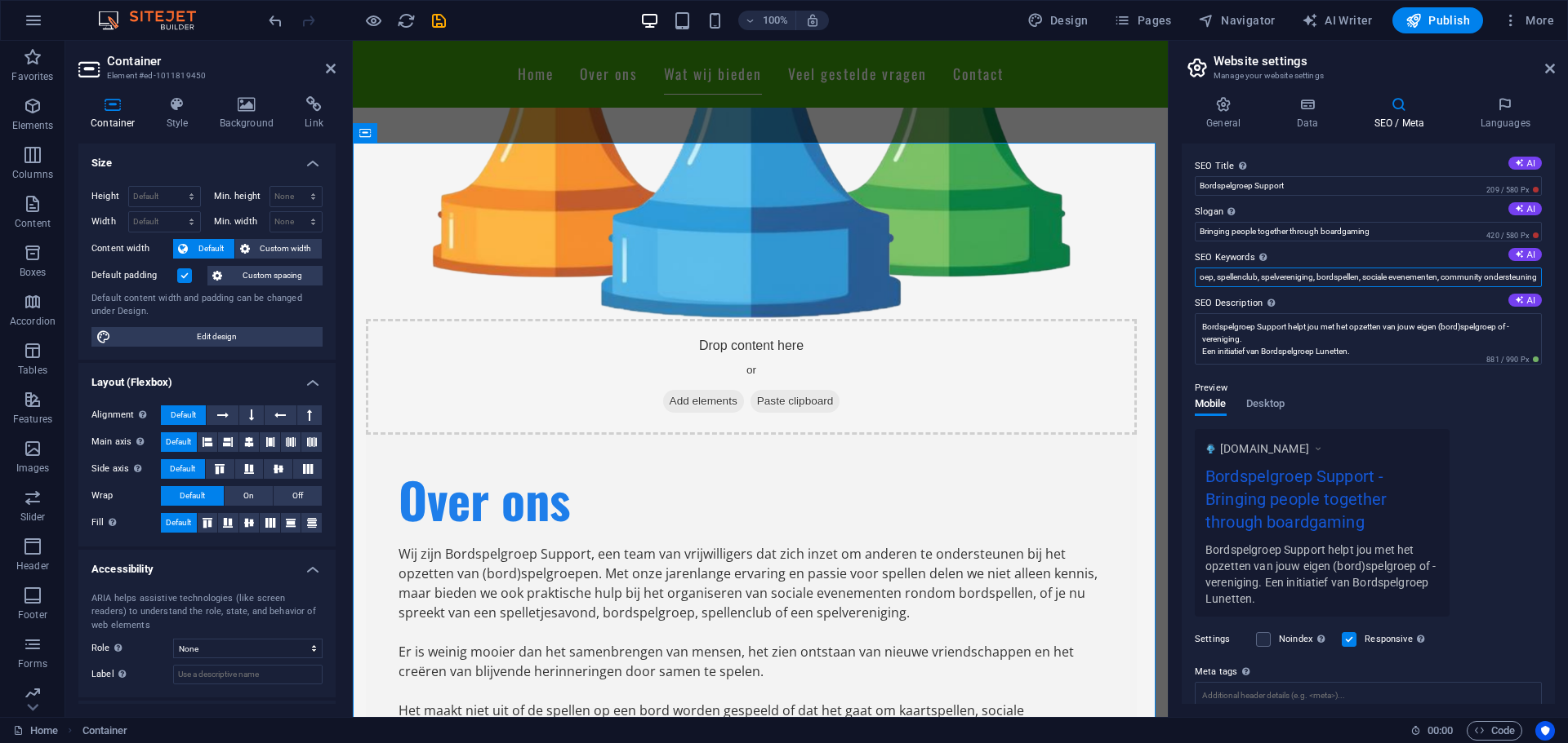
scroll to position [0, 0]
drag, startPoint x: 1766, startPoint y: 318, endPoint x: 1122, endPoint y: 281, distance: 645.1
click at [1333, 285] on input "bordspelgroep, spellenclub, spelvereniging, bordspellen, sociale evenementen, c…" at bounding box center [1368, 278] width 347 height 20
drag, startPoint x: 1322, startPoint y: 276, endPoint x: 1567, endPoint y: 275, distance: 245.0
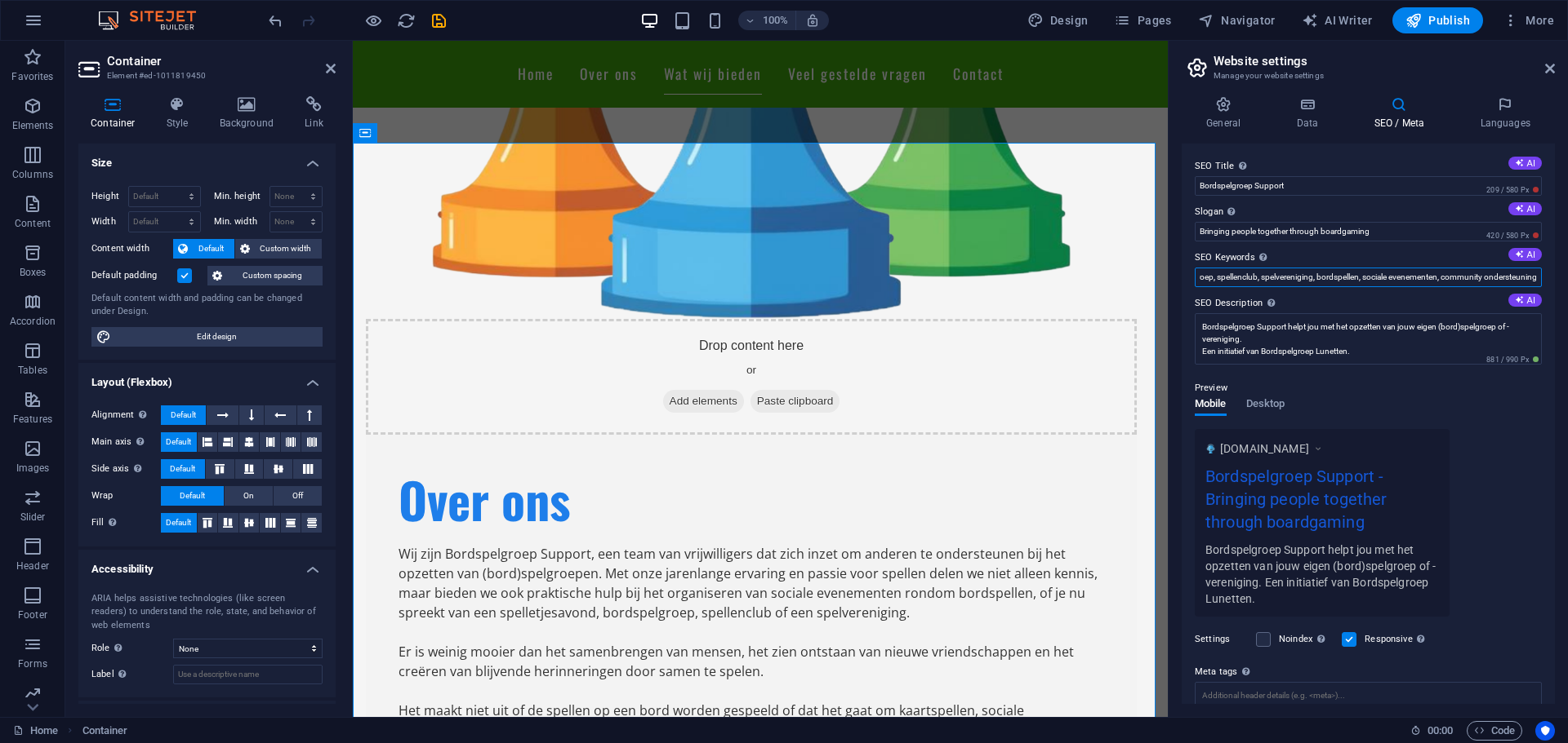
click at [1567, 275] on div "General Data SEO / Meta Languages Website name Bordspelgroep Support Logo Drag …" at bounding box center [1368, 400] width 400 height 634
click at [1440, 274] on input "bordspelgroep, spellenclub, spelvereniging, bordspellen, sociale evenementen, c…" at bounding box center [1368, 278] width 347 height 20
click at [1436, 274] on input "bordspelgroep, spellenclub, spelvereniging, bordspellen, sociale evenementen, c…" at bounding box center [1368, 278] width 347 height 20
click at [1436, 275] on input "bordspelgroep, spellenclub, spelvereniging, bordspellen, sociale evenementen, c…" at bounding box center [1368, 278] width 347 height 20
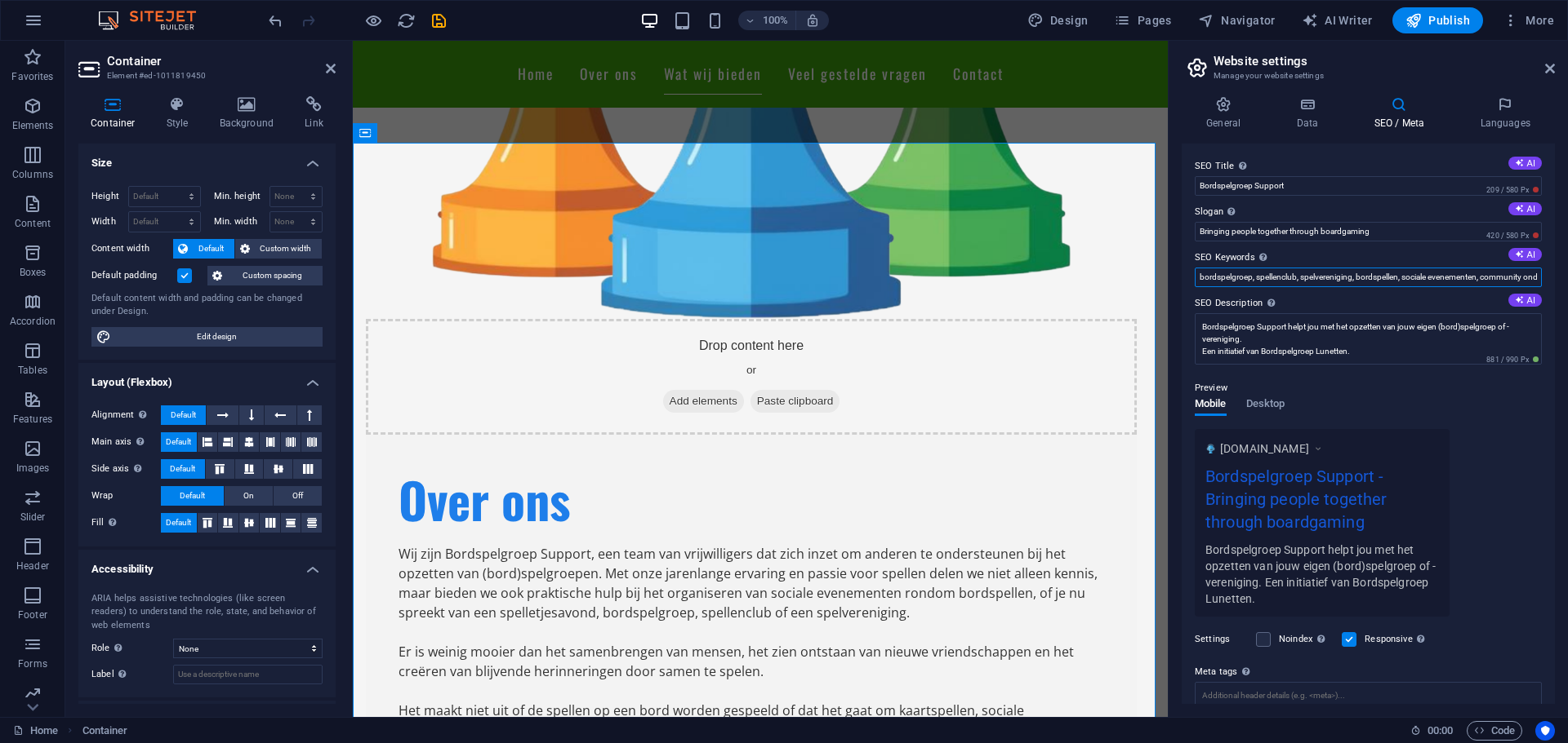
click at [1436, 275] on input "bordspelgroep, spellenclub, spelvereniging, bordspellen, sociale evenementen, c…" at bounding box center [1368, 278] width 347 height 20
click at [1436, 274] on input "bordspelgroep, spellenclub, spelvereniging, bordspellen, sociale evenementen, c…" at bounding box center [1368, 278] width 347 height 20
paste input "bordspelavond organiseren, bordspelgroep opzetten, spellenvereniging oprichten,…"
type input "bordspelgroep, spellenclub, spelvereniging, bordspellen, sociale evenementen, b…"
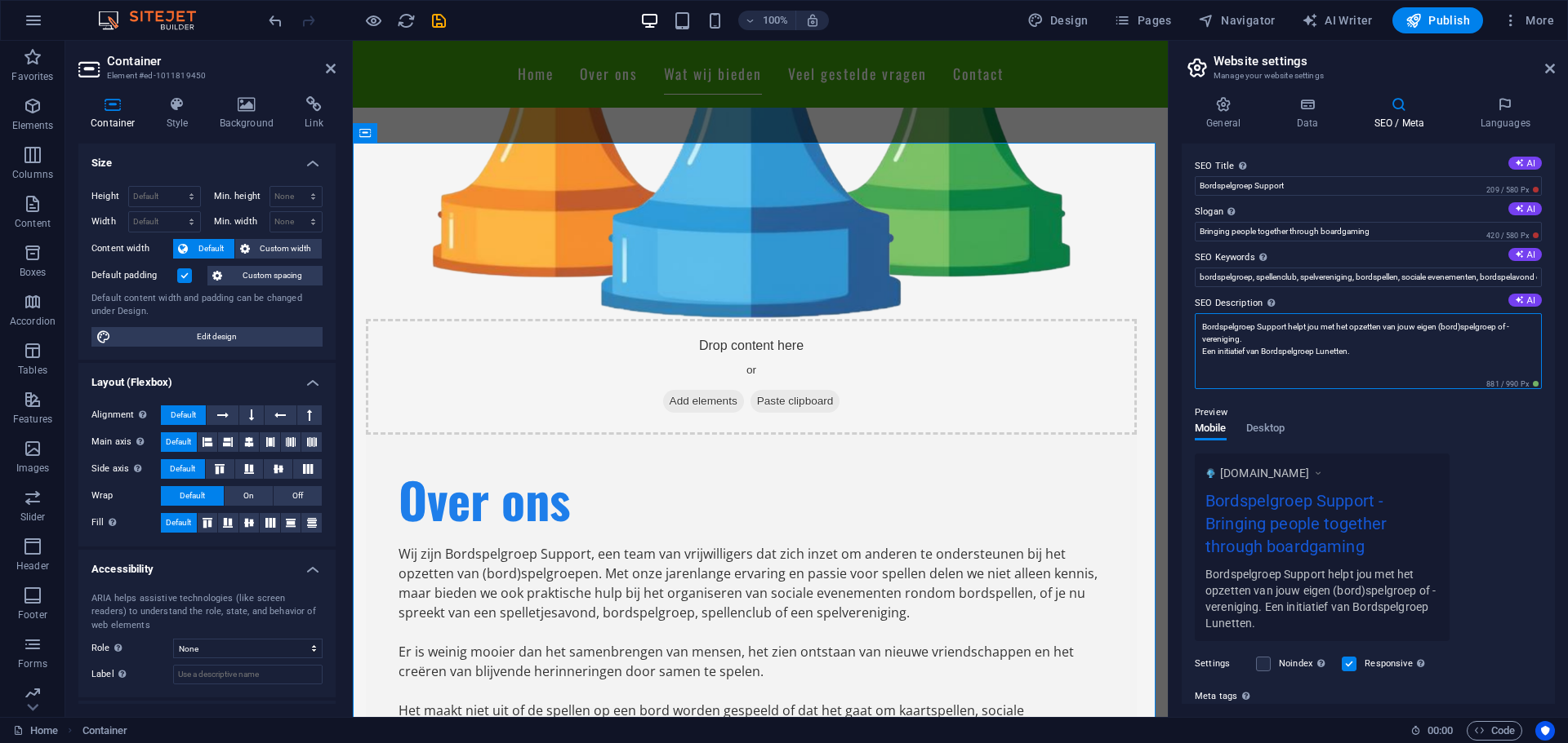
click at [1408, 348] on textarea "Bordspelgroep Support helpt jou met het opzetten van jouw eigen (bord)spelgroep…" at bounding box center [1368, 351] width 347 height 76
click at [1351, 326] on textarea "Bordspelgroep Support helpt jou met het opzetten van jouw eigen (bord)spelgroep…" at bounding box center [1368, 351] width 347 height 76
drag, startPoint x: 1771, startPoint y: 399, endPoint x: 1147, endPoint y: 364, distance: 625.0
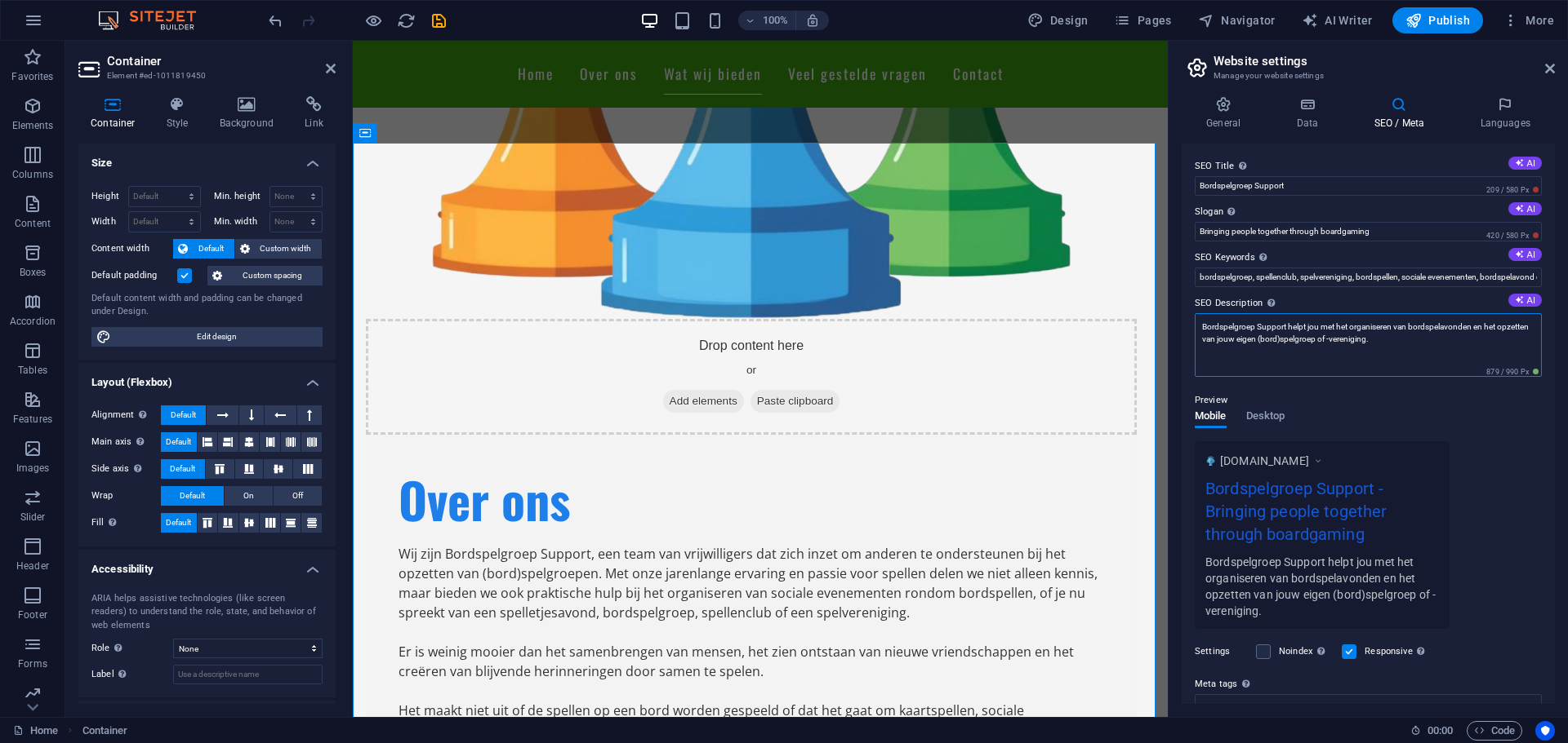
click at [1406, 326] on textarea "Bordspelgroep Support helpt jou met het organiseren van bordspelavonden en het …" at bounding box center [1368, 345] width 347 height 63
click at [1412, 324] on textarea "Bordspelgroep Support helpt jou met het organiseren van bordspelavonden en het …" at bounding box center [1368, 345] width 347 height 63
click at [1411, 323] on textarea "Bordspelgroep Support helpt jou met het organiseren van (bordspelavonden en het…" at bounding box center [1368, 345] width 347 height 63
click at [1433, 319] on textarea "Bordspelgroep Support helpt jou met het organiseren van bordspelavonden en het …" at bounding box center [1368, 345] width 347 height 63
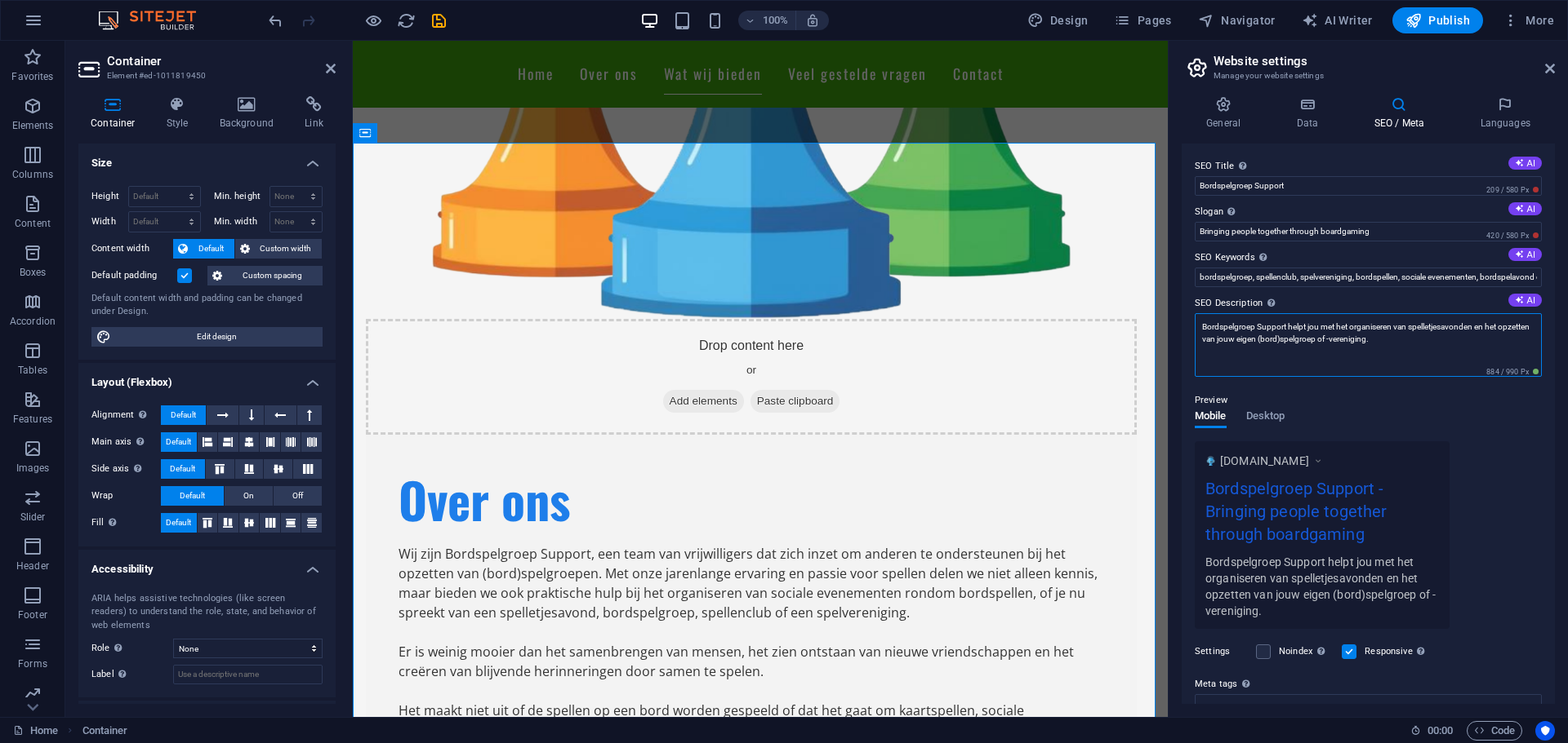
click at [1421, 341] on textarea "Bordspelgroep Support helpt jou met het organiseren van spelletjesavonden en he…" at bounding box center [1368, 345] width 347 height 63
type textarea "Bordspelgroep Support helpt jou met het organiseren van spelletjesavonden en he…"
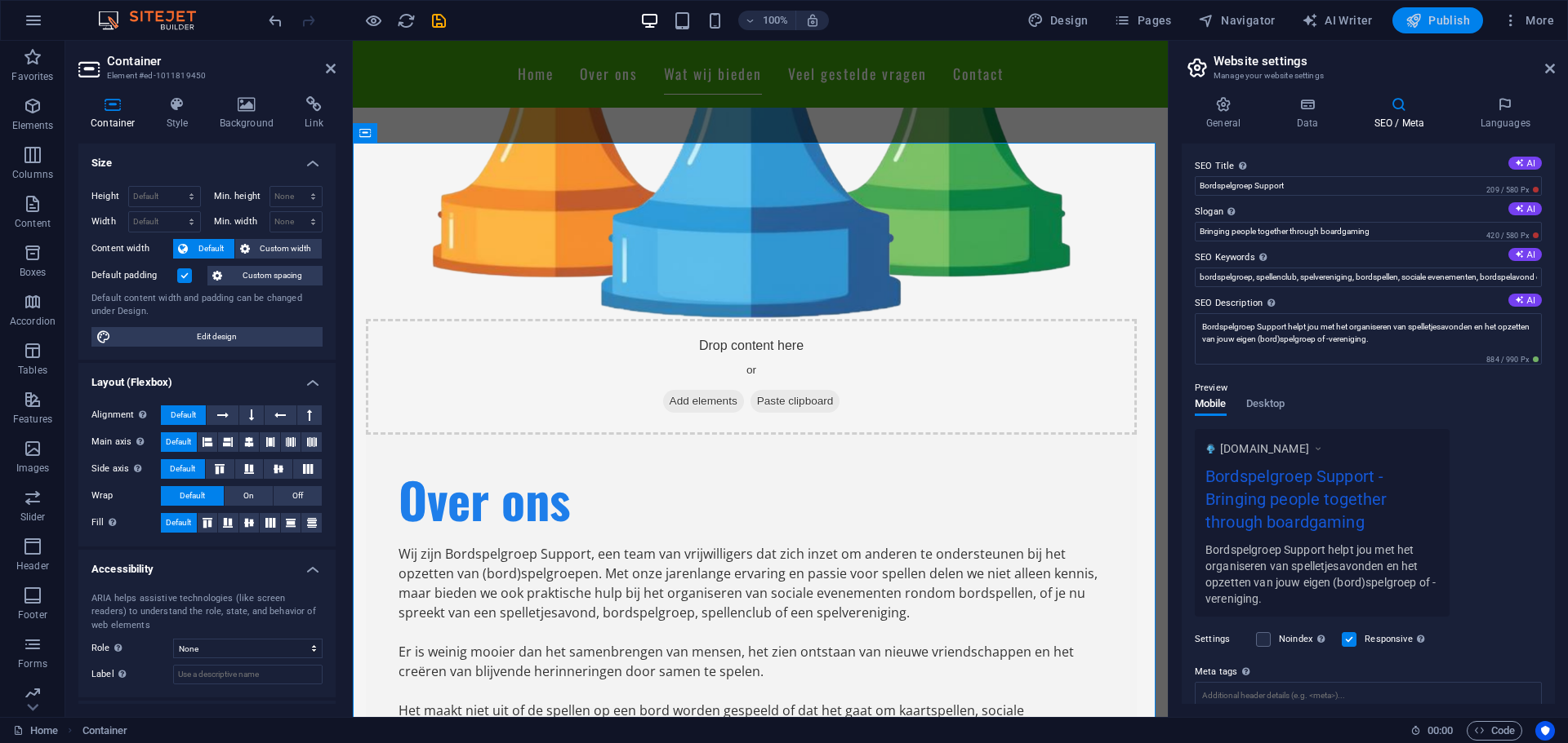
click at [1430, 17] on span "Publish" at bounding box center [1438, 20] width 64 height 16
